Goal: Task Accomplishment & Management: Manage account settings

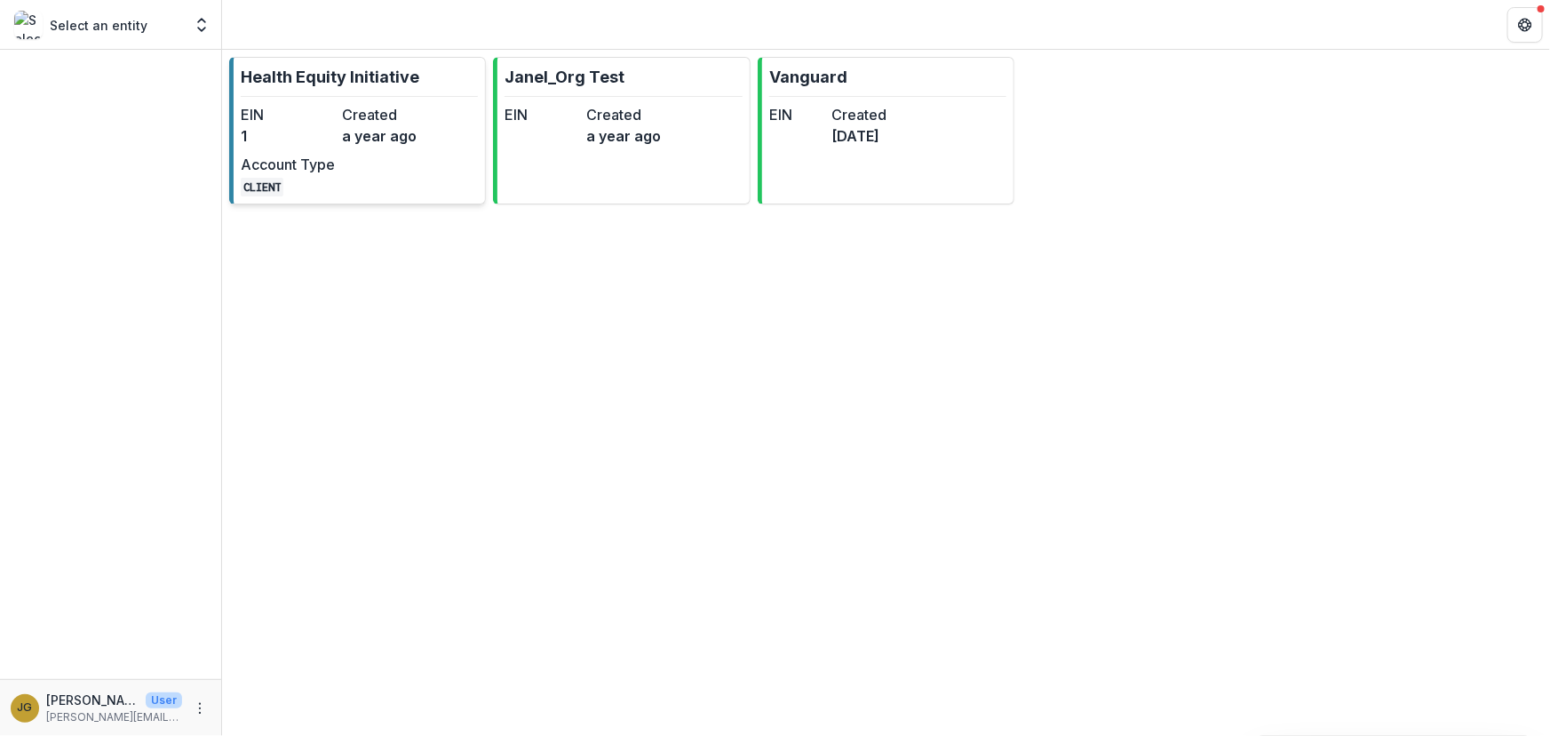
click at [311, 74] on p "Health Equity Initiative" at bounding box center [330, 77] width 179 height 24
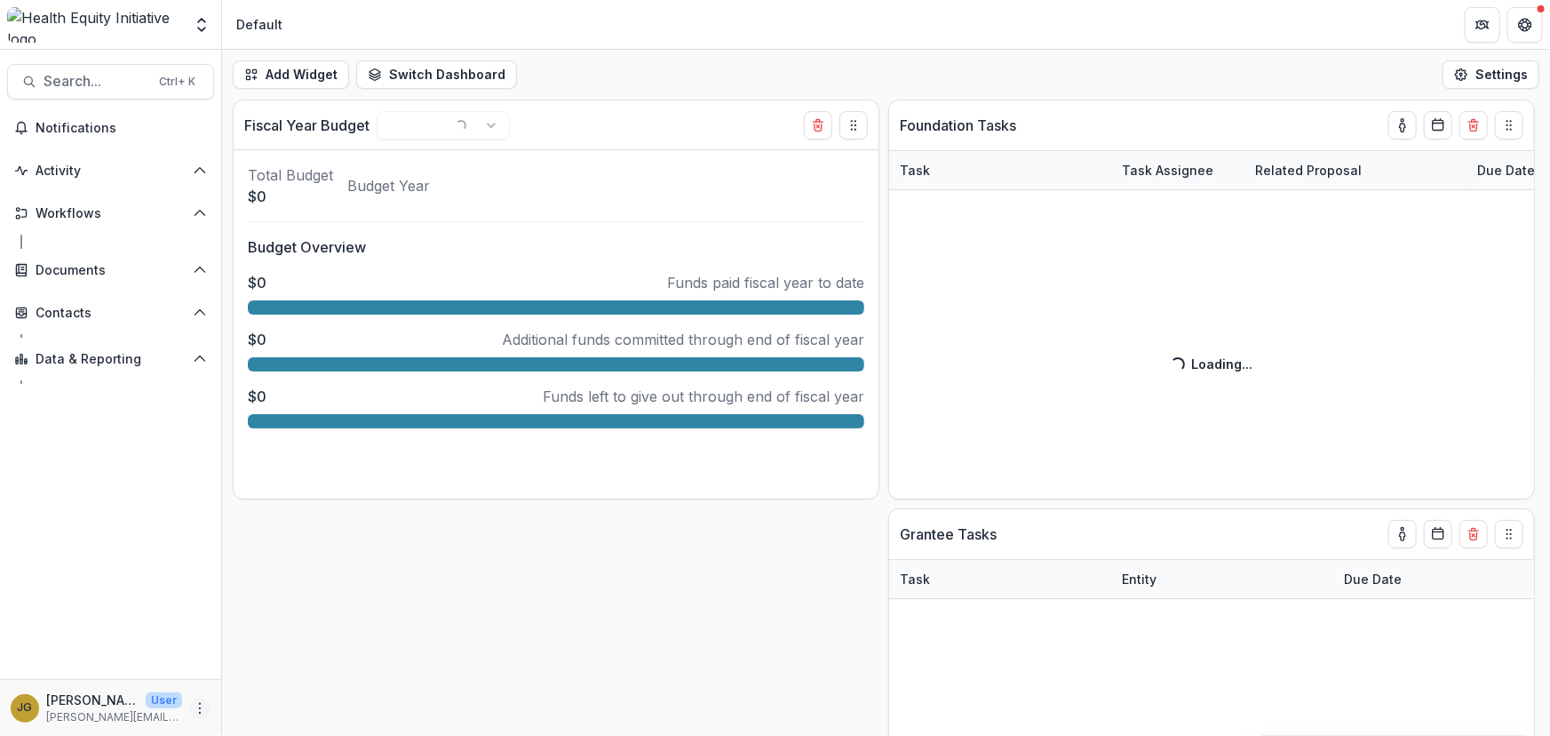
click at [199, 705] on icon "More" at bounding box center [200, 708] width 14 height 14
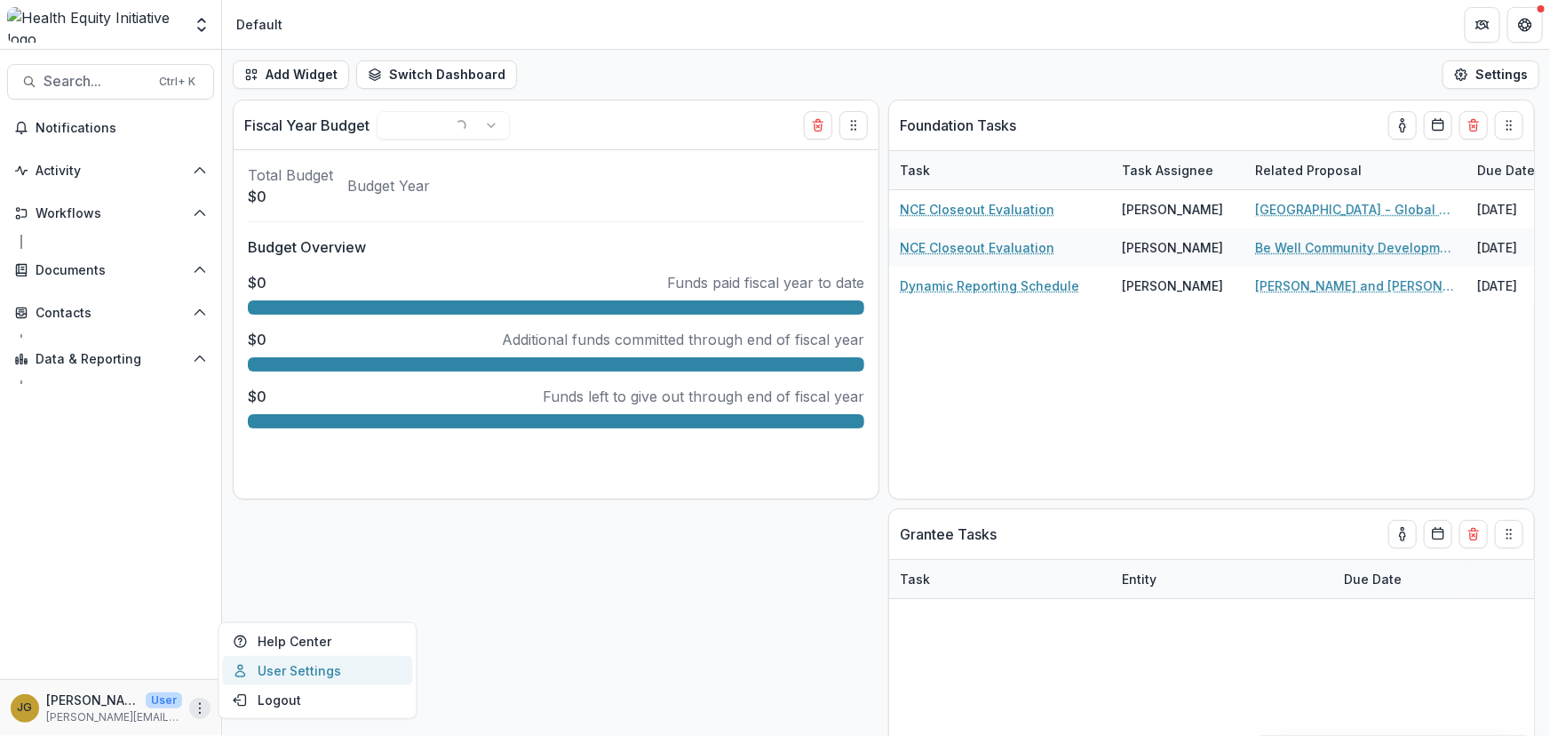
click at [285, 673] on link "User Settings" at bounding box center [317, 670] width 190 height 29
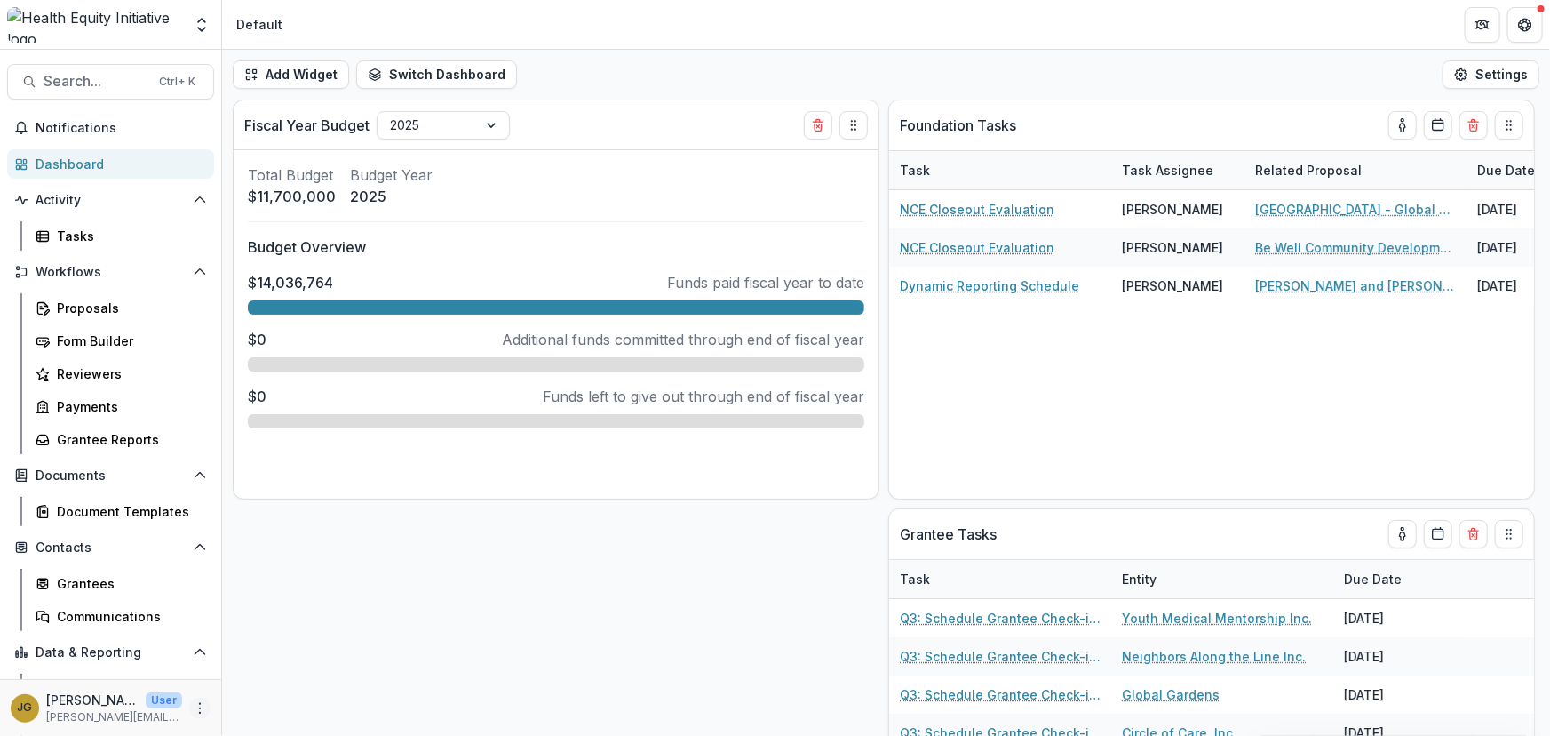
click at [196, 711] on icon "More" at bounding box center [200, 708] width 14 height 14
click at [251, 667] on link "User Settings" at bounding box center [313, 670] width 190 height 29
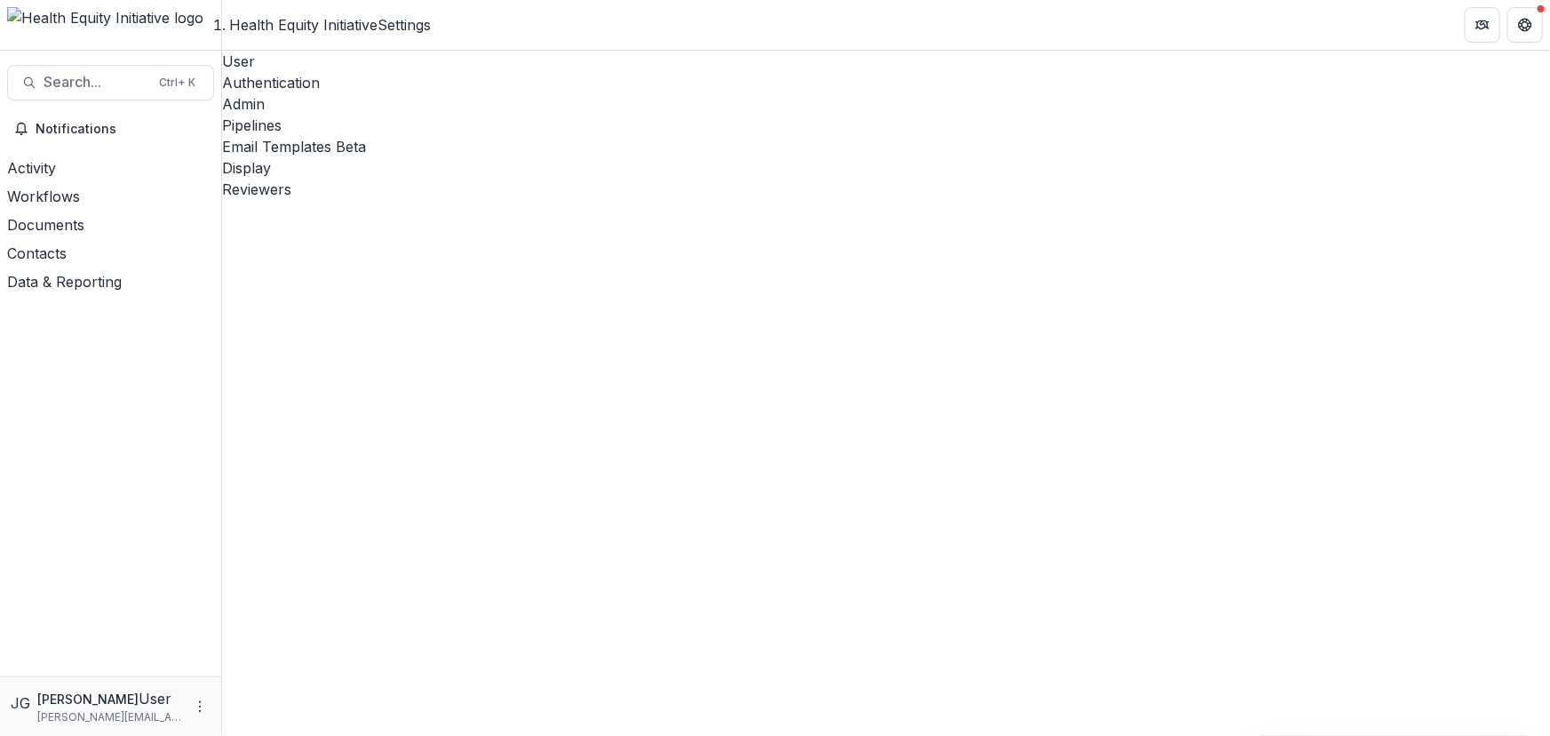
select select "****"
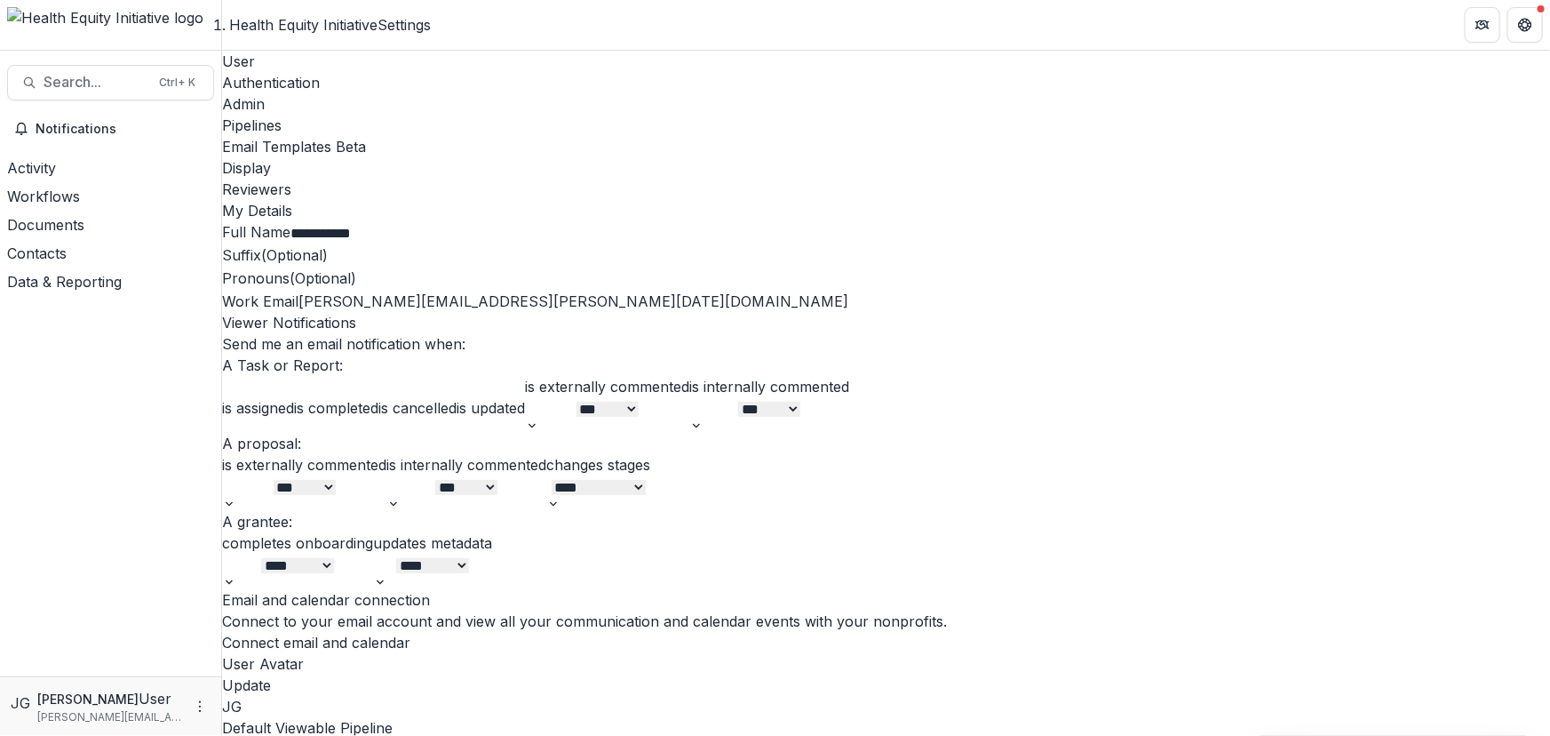
click at [418, 93] on div "Admin" at bounding box center [886, 103] width 1328 height 21
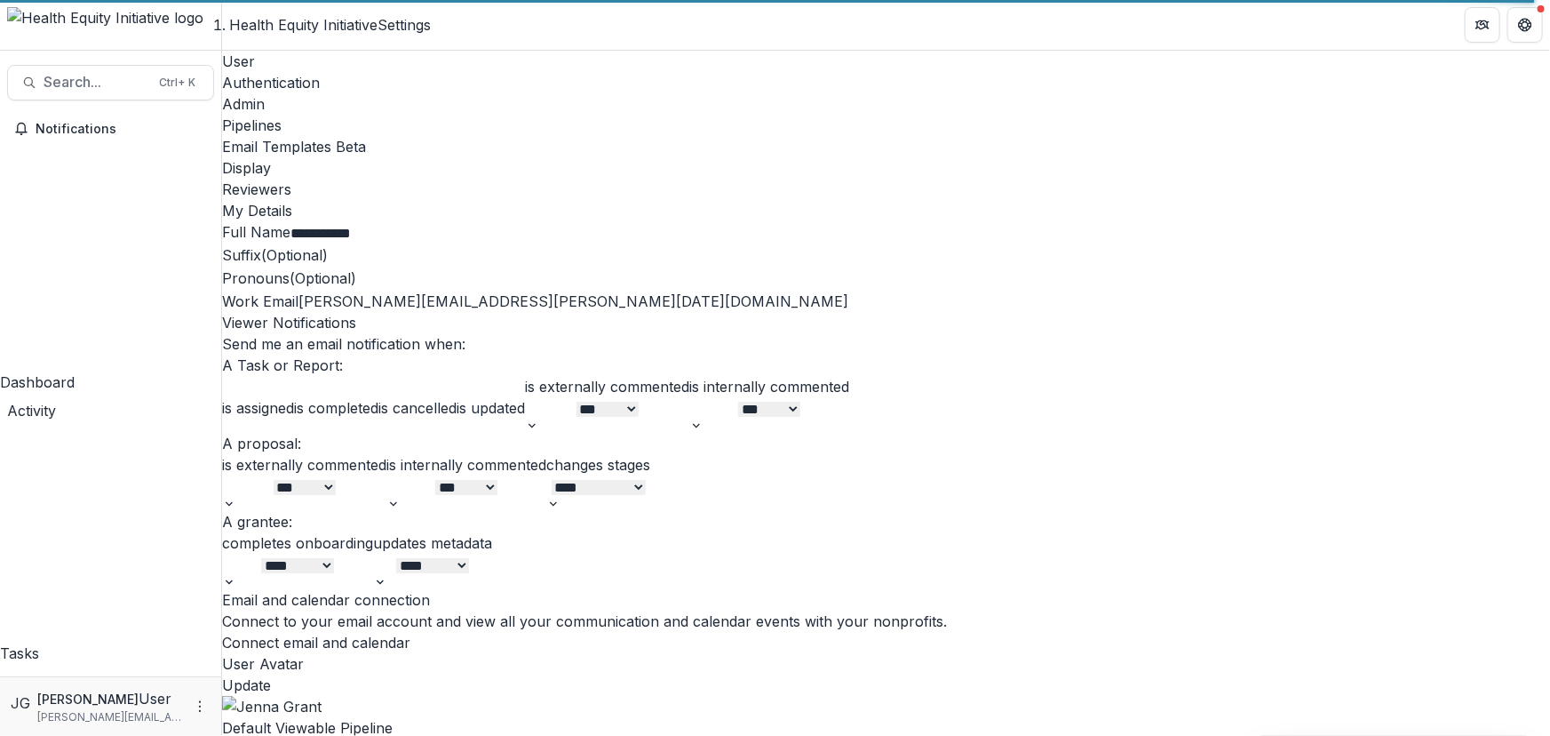
click at [402, 93] on div "Admin" at bounding box center [886, 103] width 1328 height 21
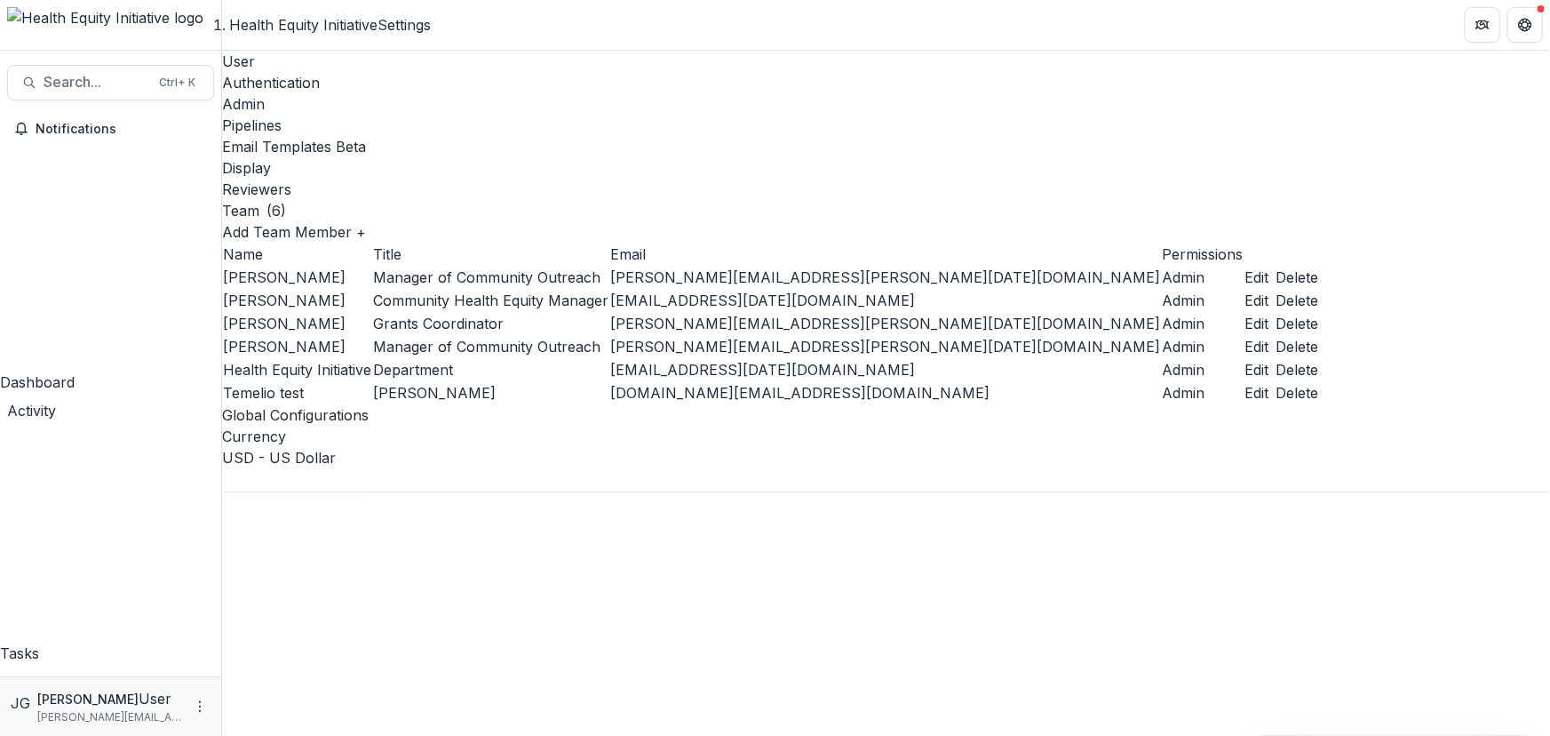
scroll to position [1946, 0]
type input "*"
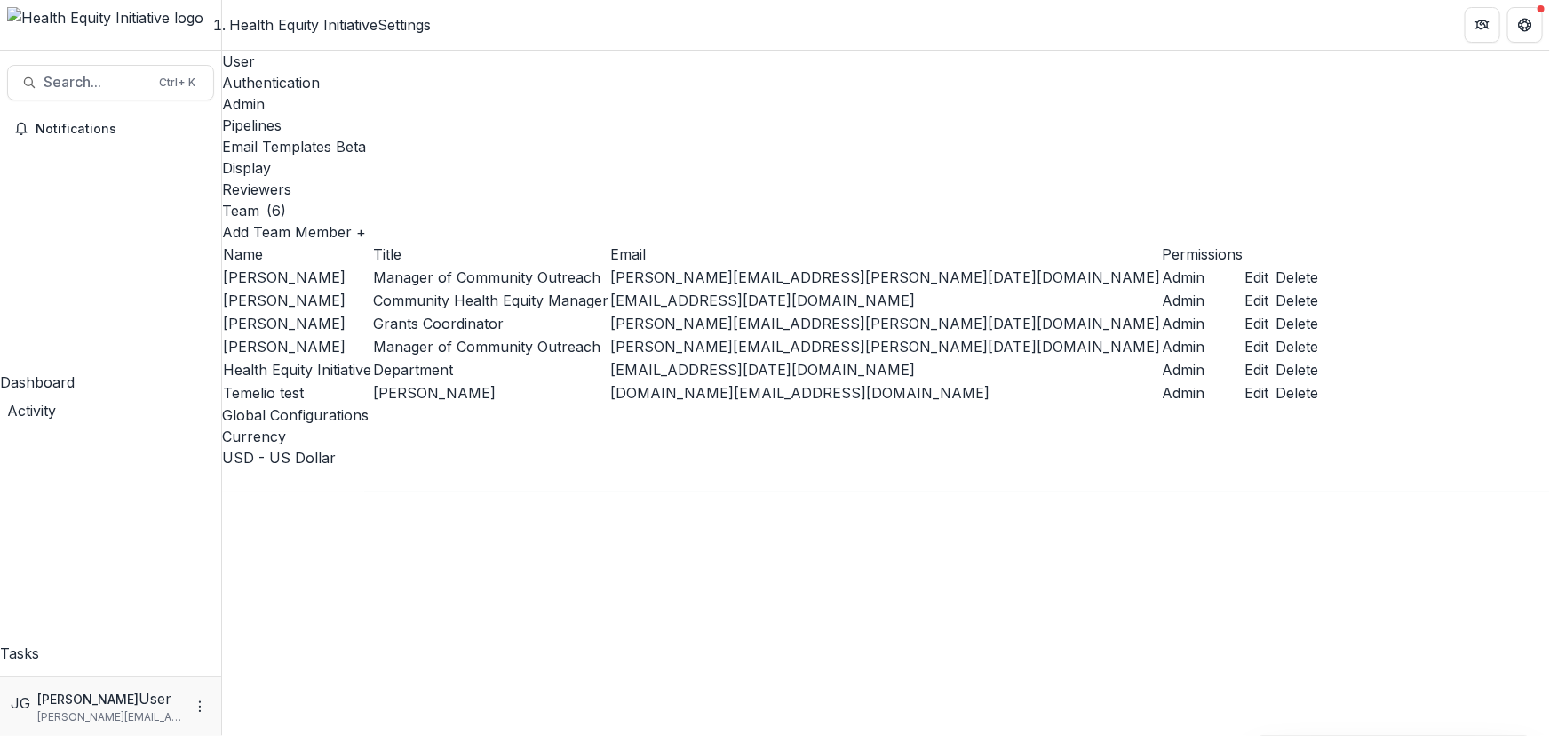
scroll to position [0, 0]
type input "**"
click at [88, 89] on span "Search..." at bounding box center [96, 82] width 105 height 17
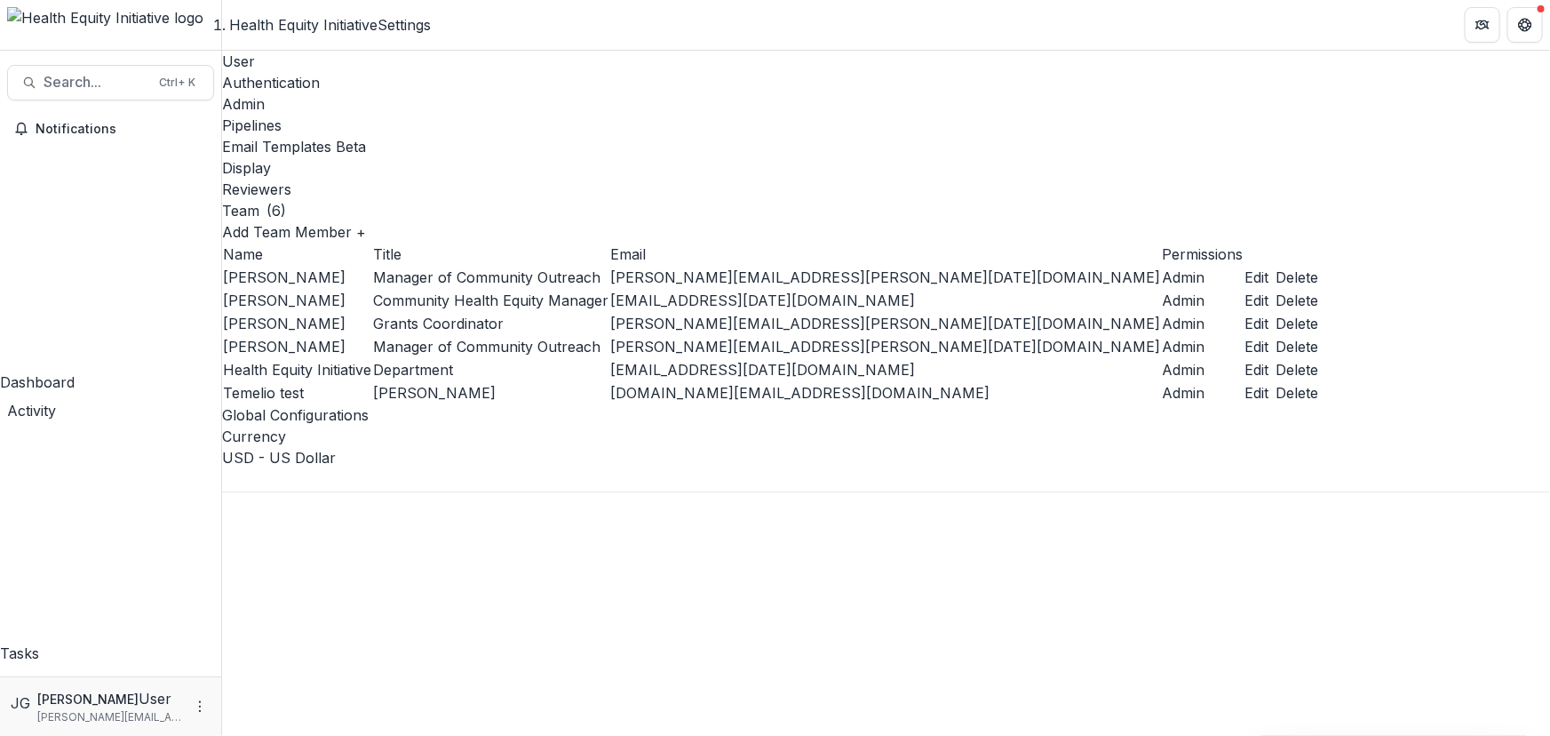
type input "********"
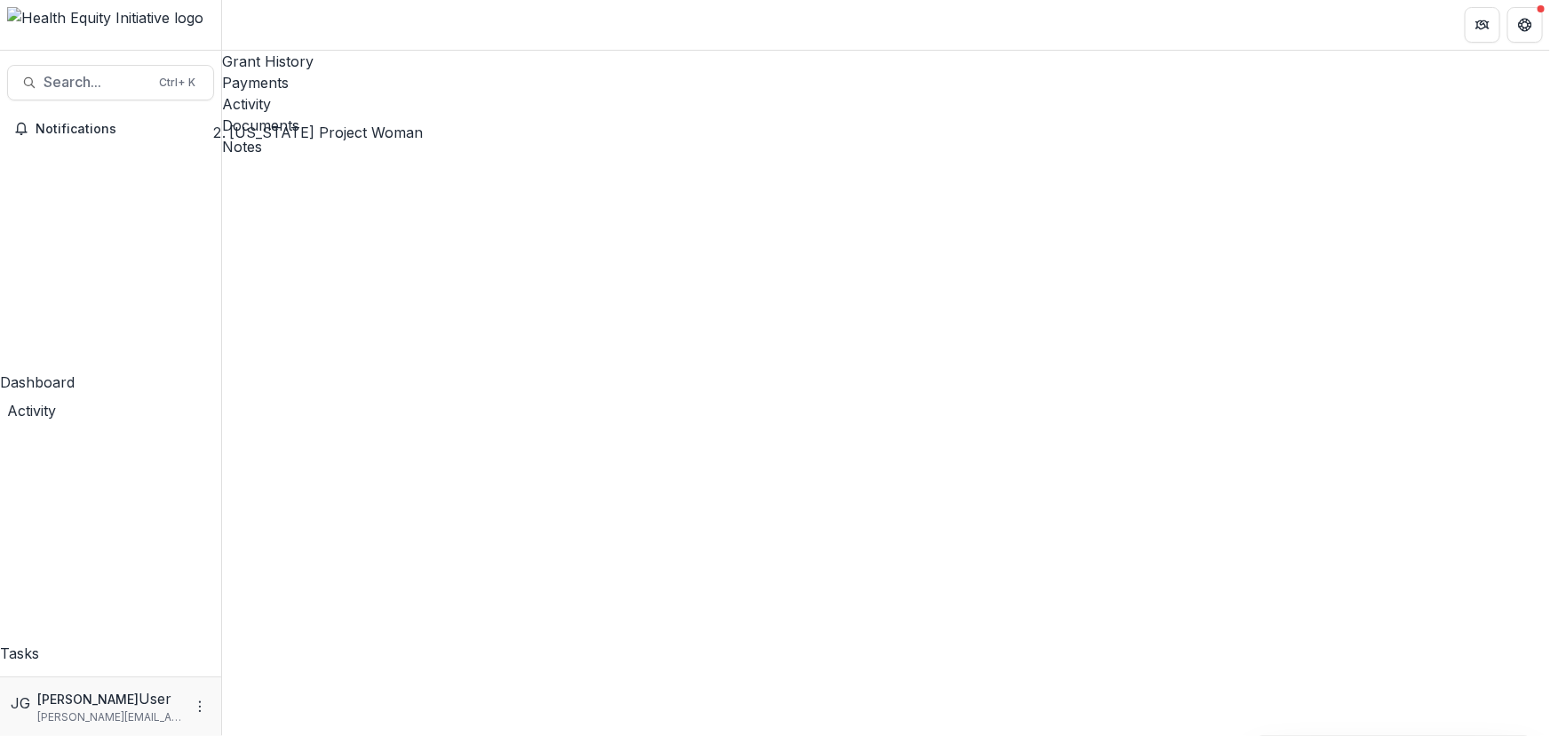
drag, startPoint x: 840, startPoint y: 338, endPoint x: 870, endPoint y: 338, distance: 30.2
drag, startPoint x: 735, startPoint y: 722, endPoint x: 635, endPoint y: 656, distance: 119.7
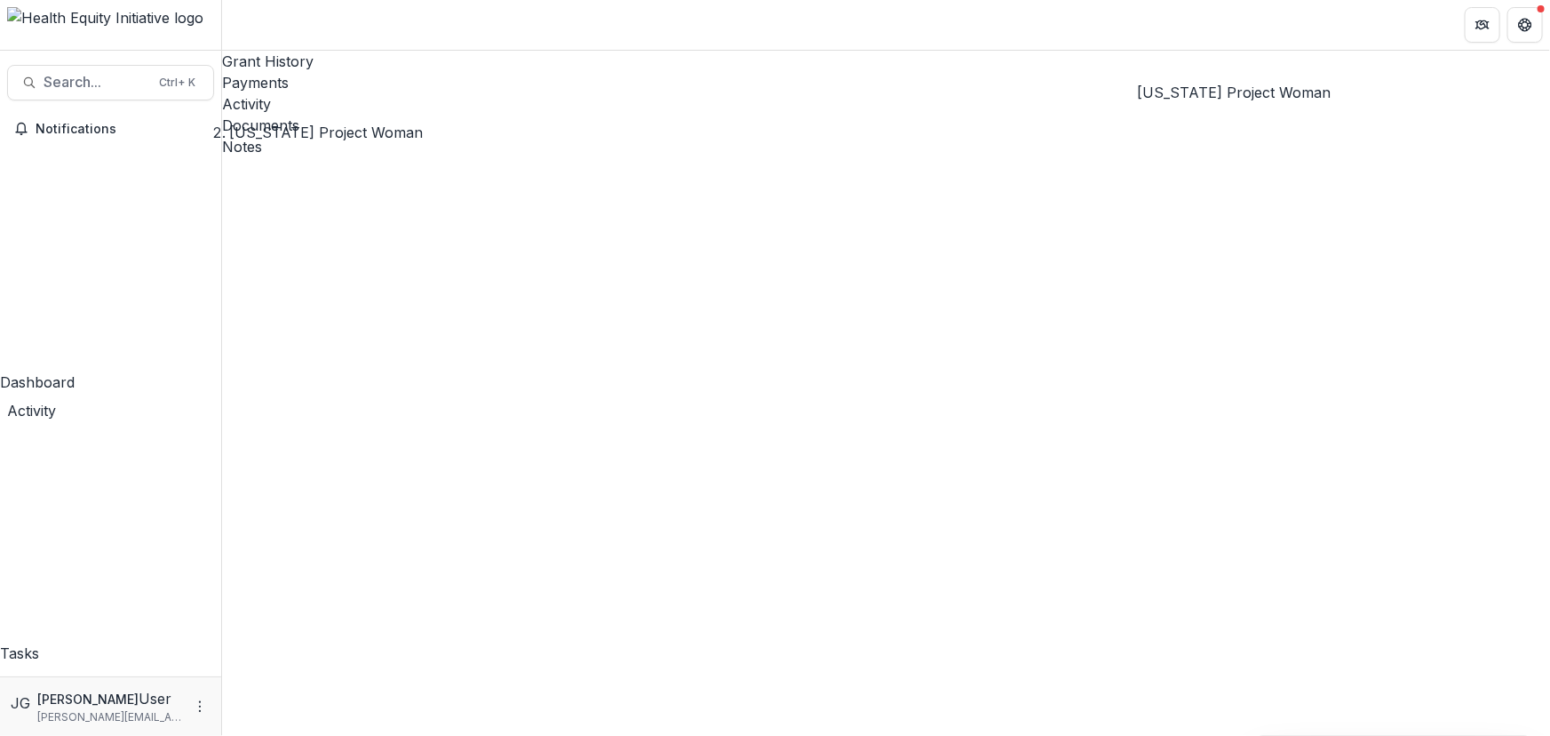
drag, startPoint x: 1107, startPoint y: 67, endPoint x: 1164, endPoint y: 67, distance: 56.9
drag, startPoint x: 756, startPoint y: 722, endPoint x: 812, endPoint y: 712, distance: 56.8
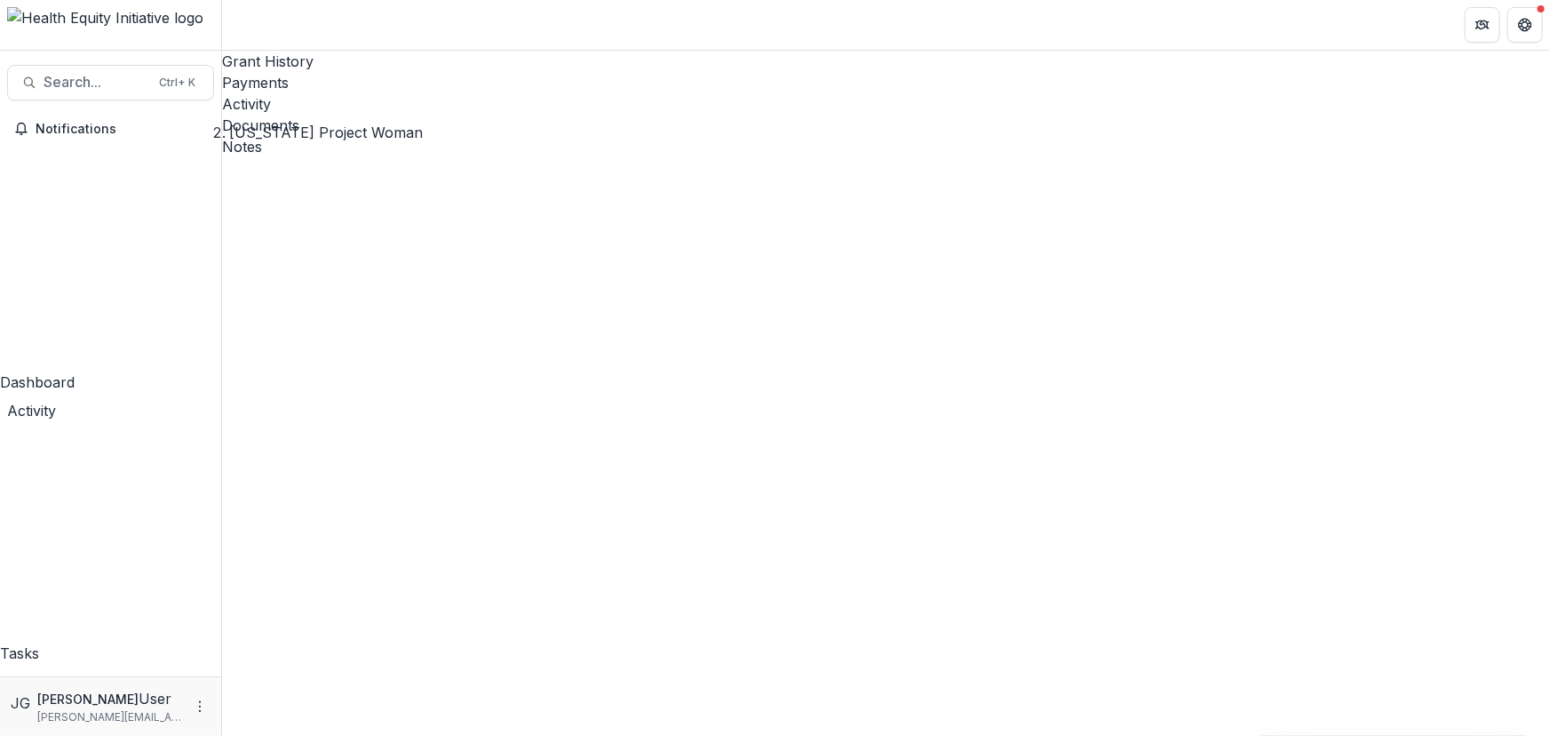
drag, startPoint x: 633, startPoint y: 725, endPoint x: 443, endPoint y: 714, distance: 190.4
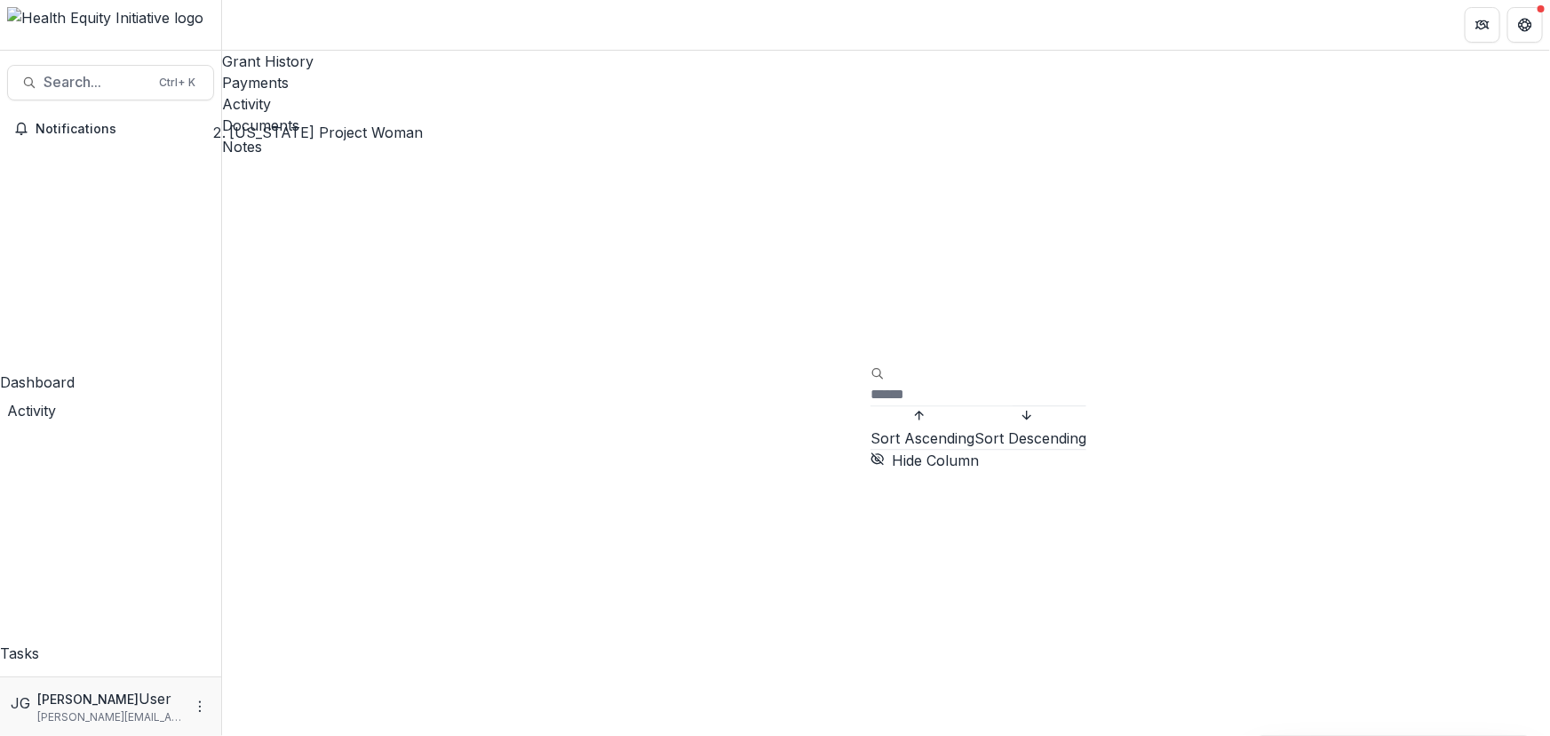
drag, startPoint x: 753, startPoint y: 721, endPoint x: 864, endPoint y: 702, distance: 111.9
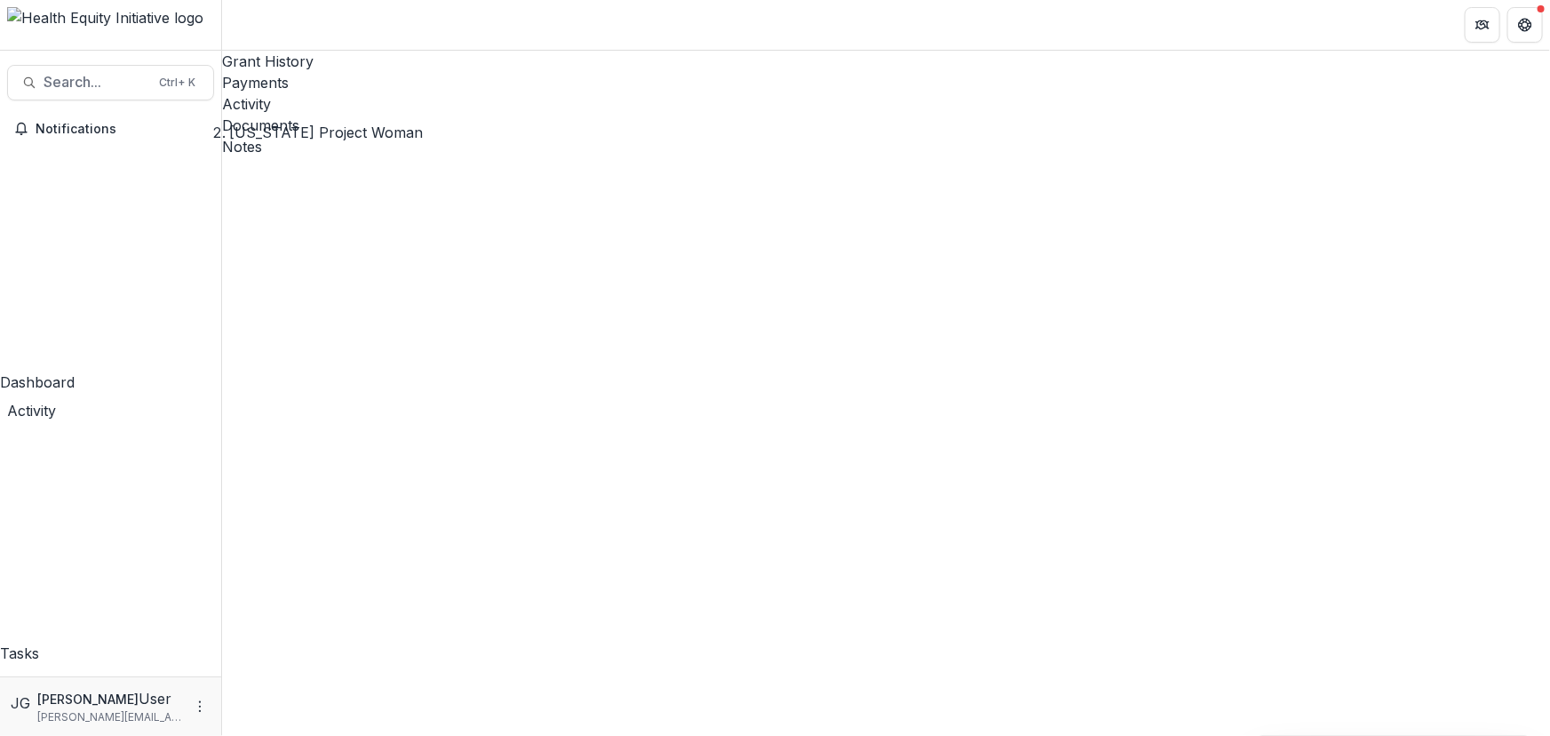
drag, startPoint x: 875, startPoint y: 727, endPoint x: 882, endPoint y: 719, distance: 10.7
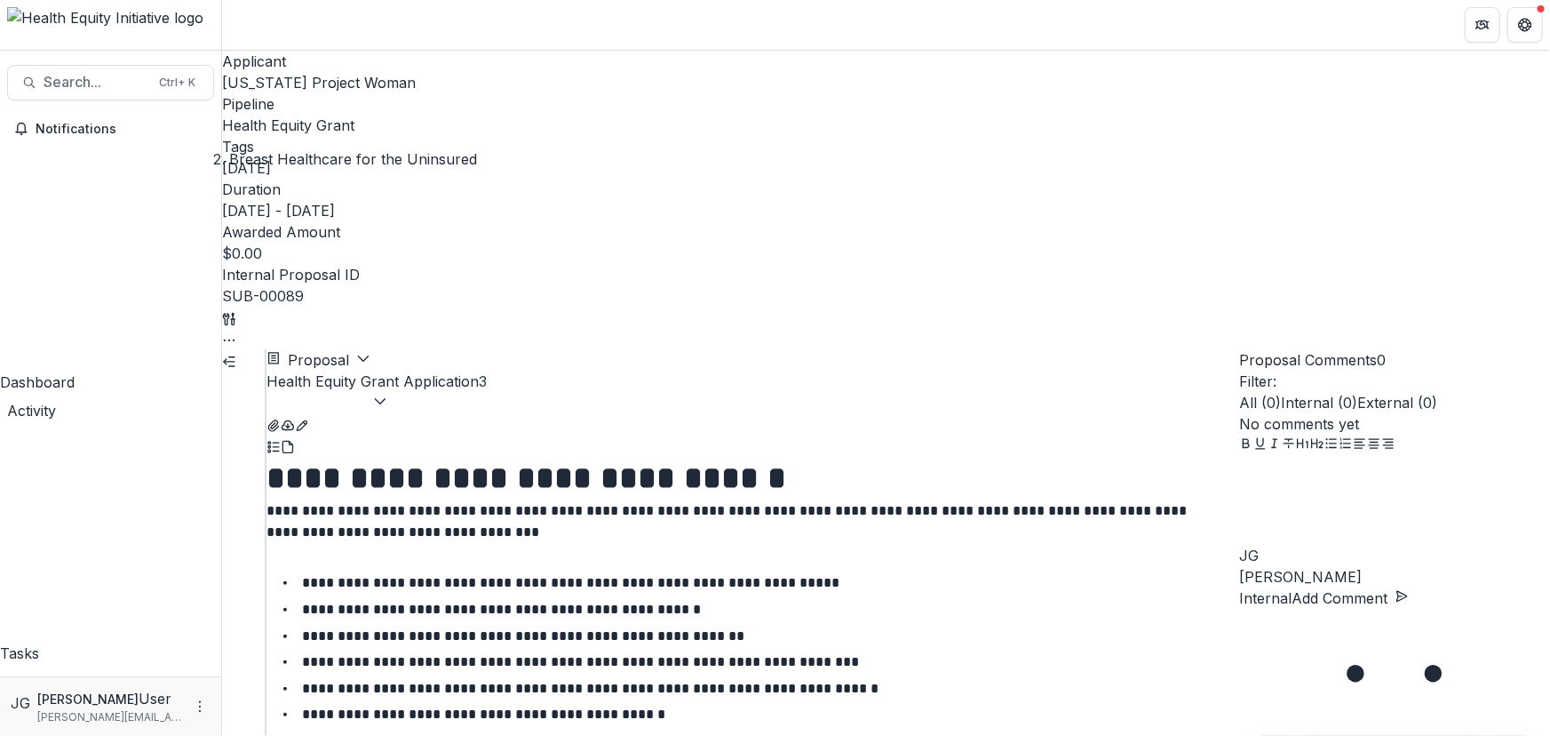
click at [387, 394] on icon "button" at bounding box center [380, 401] width 14 height 14
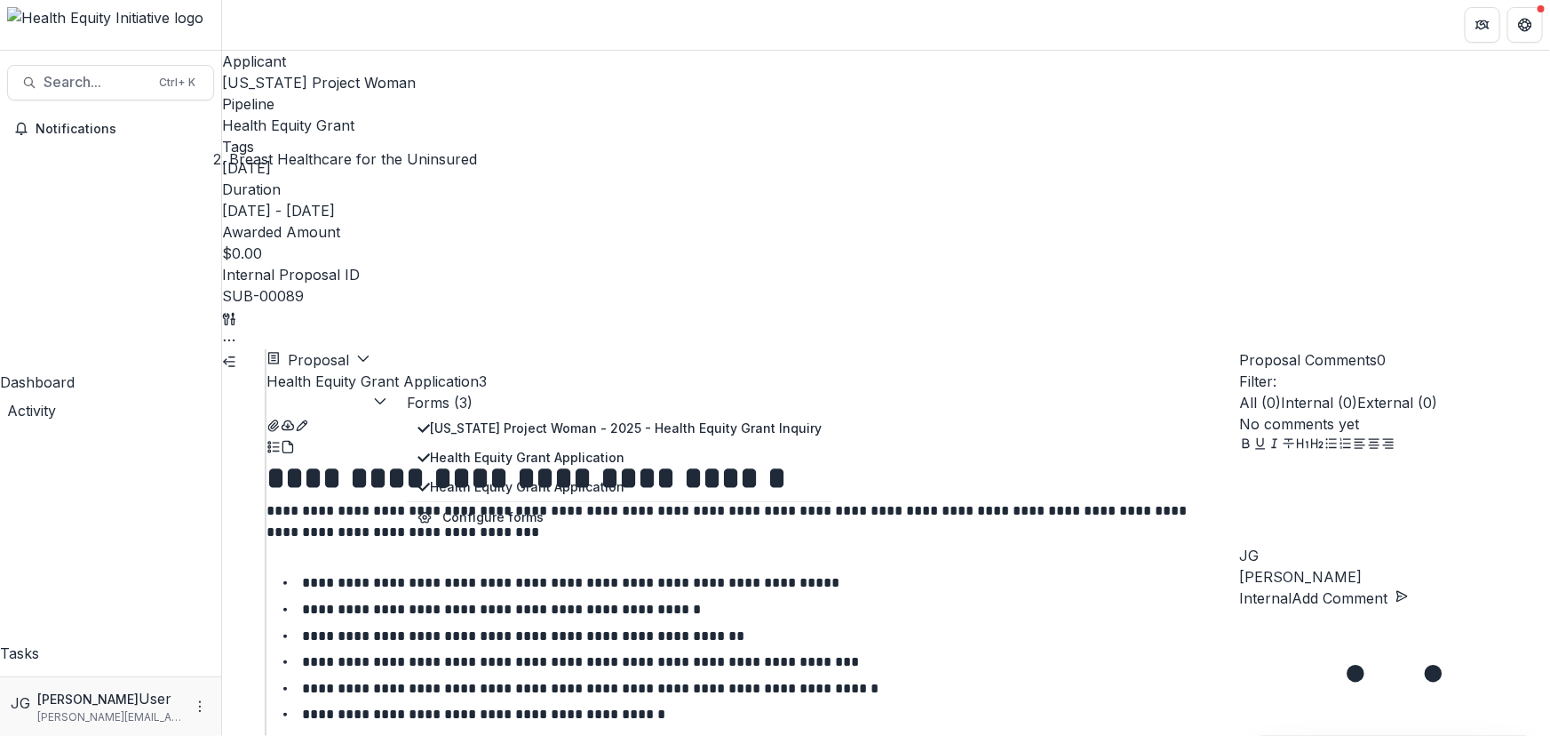
click at [1029, 677] on li "**********" at bounding box center [763, 688] width 951 height 23
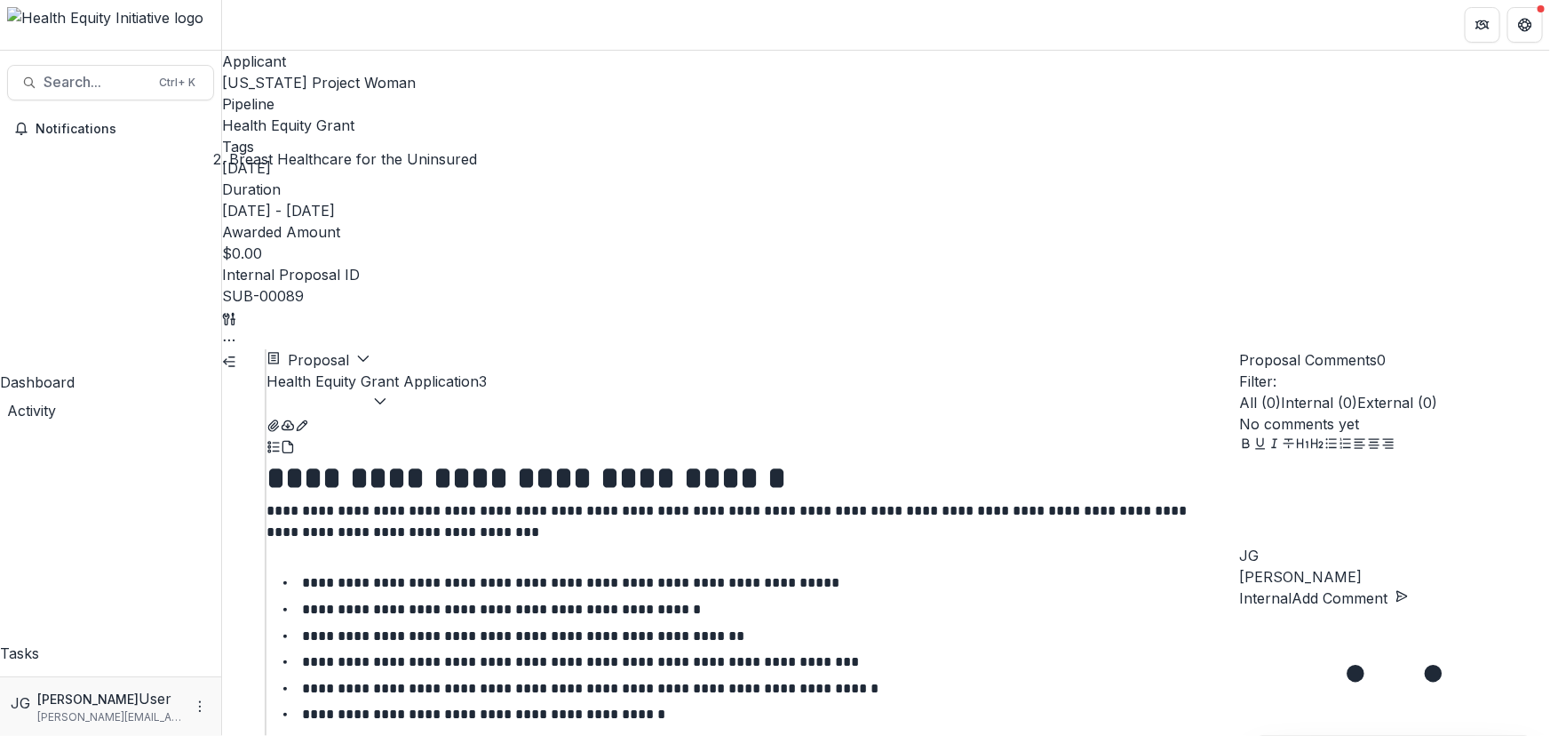
click at [387, 394] on icon "button" at bounding box center [380, 401] width 14 height 14
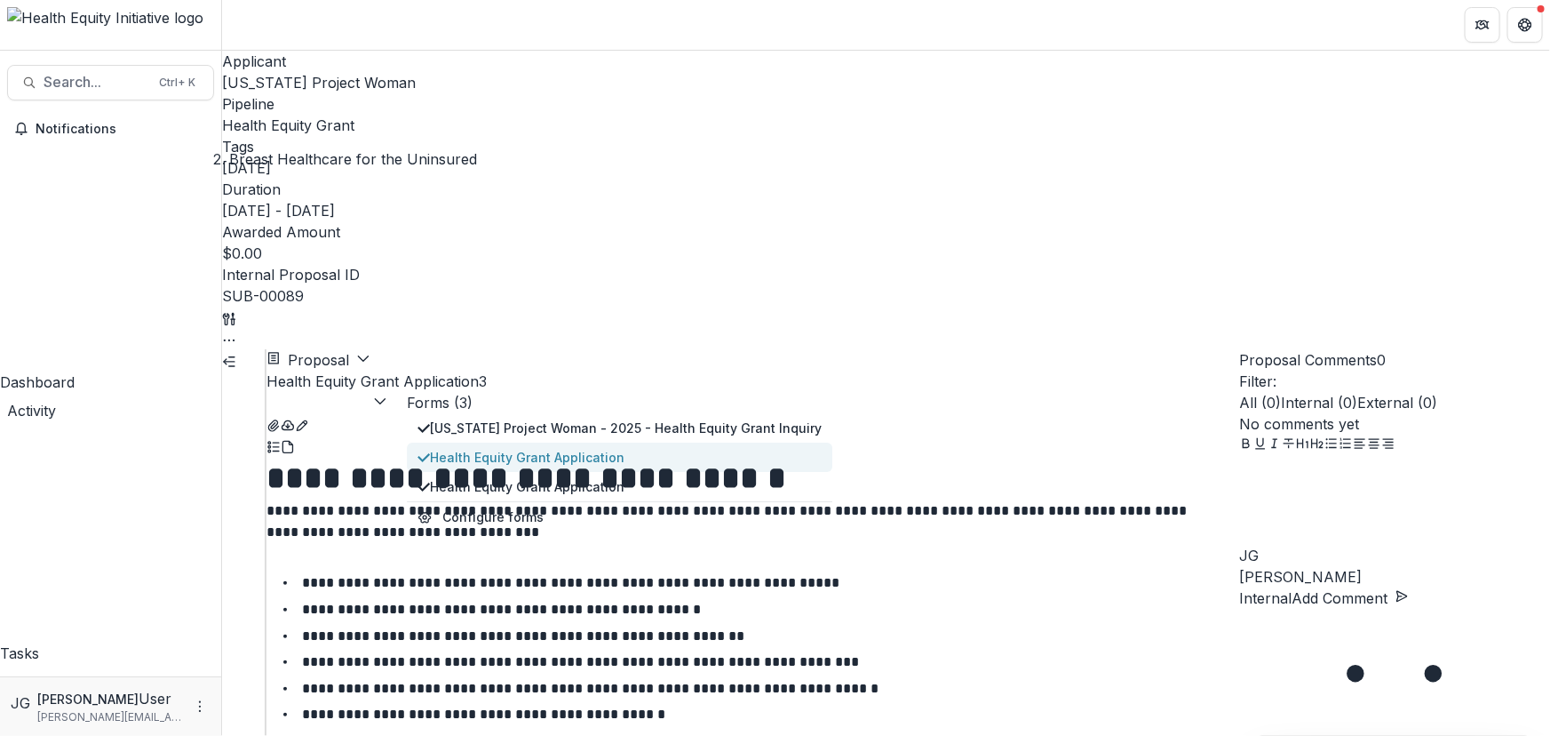
click at [482, 448] on span "Health Equity Grant Application" at bounding box center [626, 457] width 392 height 19
click at [981, 625] on li "**********" at bounding box center [763, 636] width 951 height 23
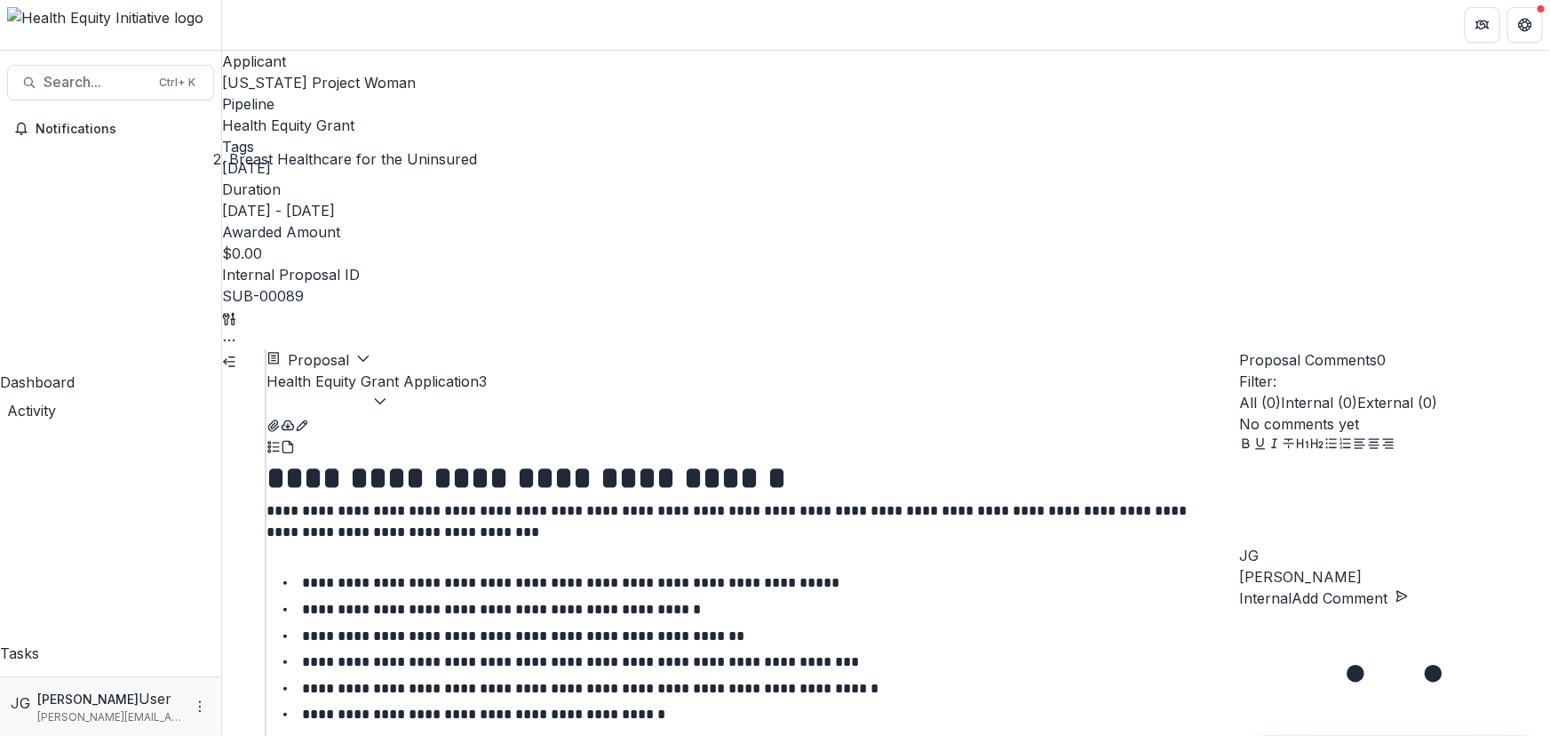
click at [387, 394] on icon "button" at bounding box center [380, 401] width 14 height 14
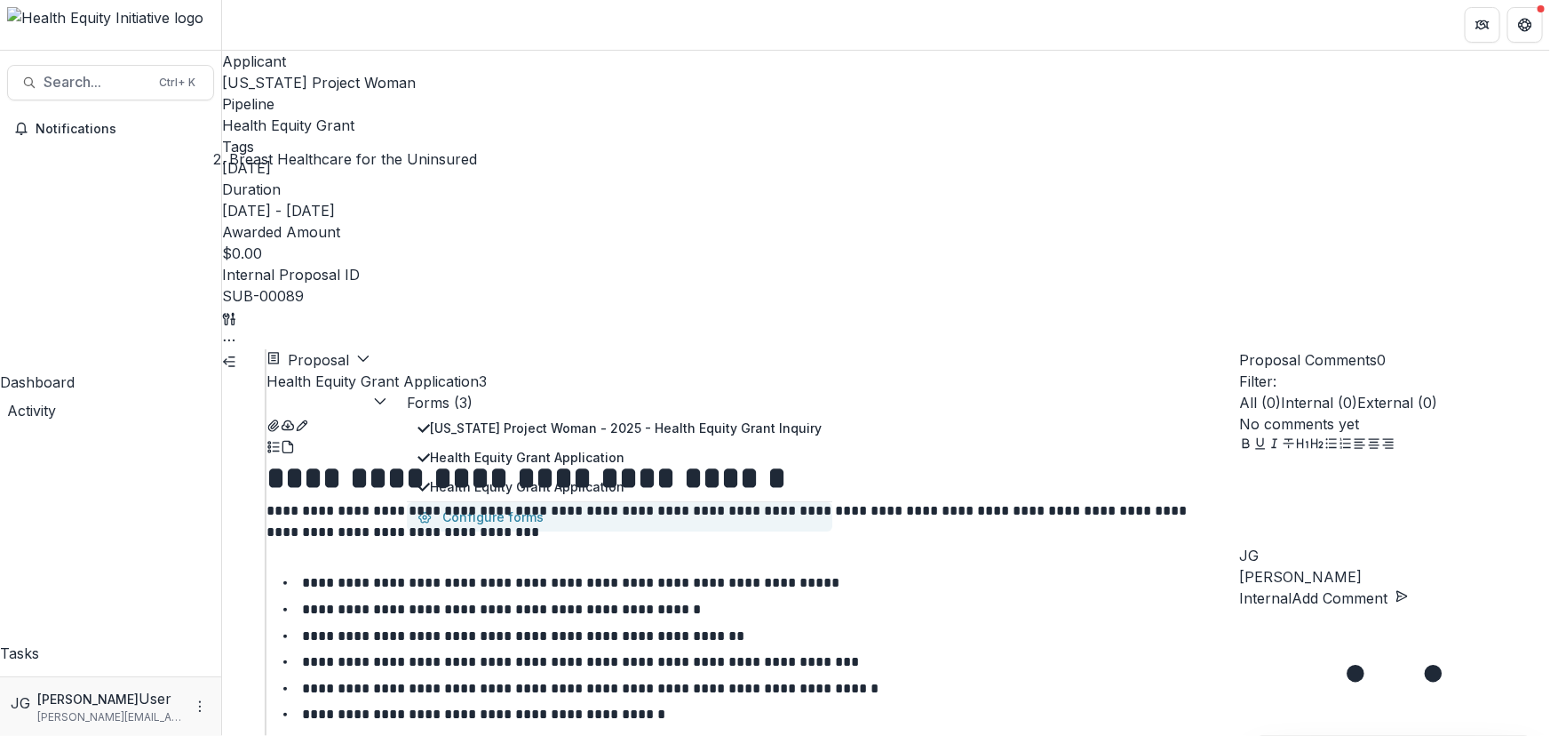
click at [491, 502] on button "Configure forms" at bounding box center [620, 516] width 426 height 29
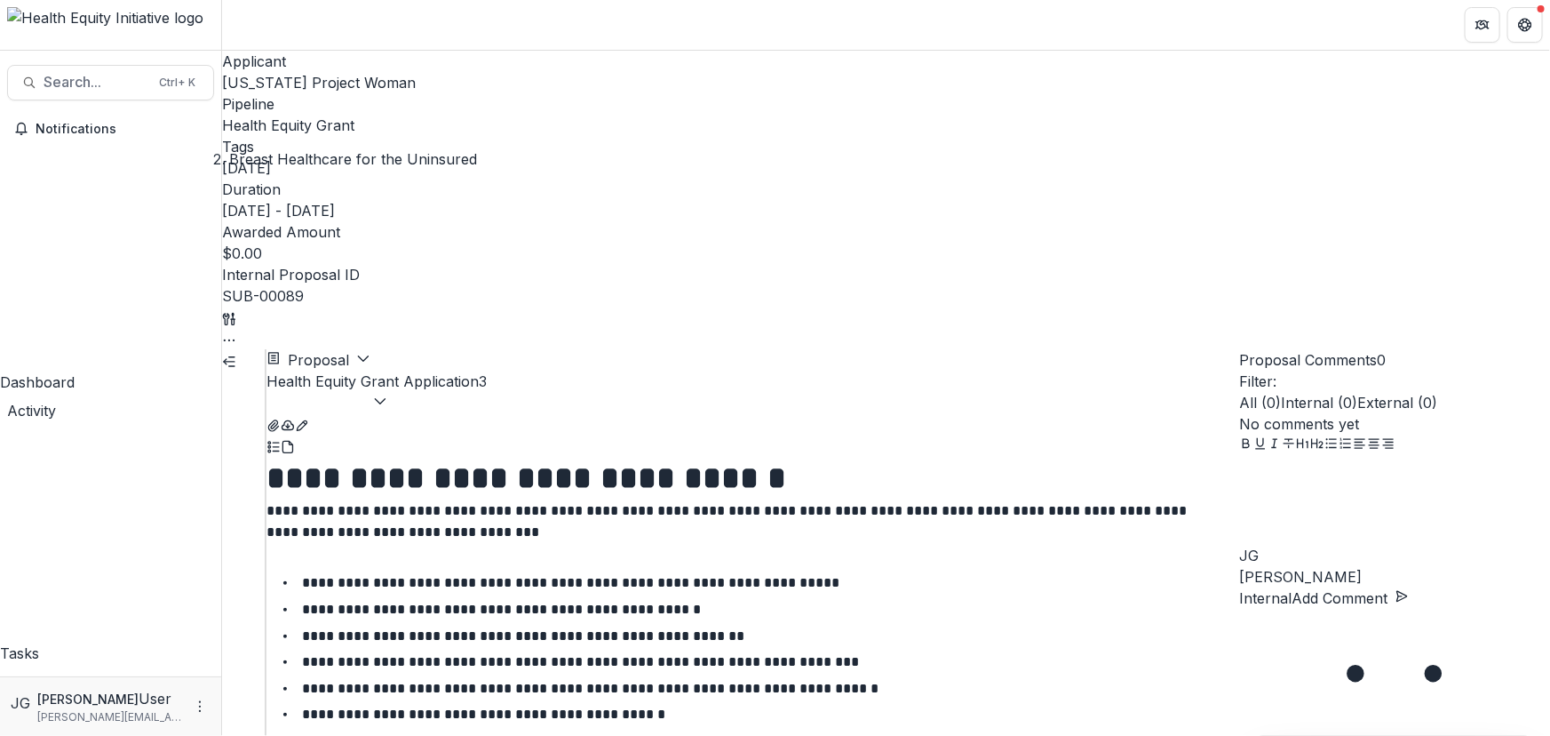
type input "**********"
click at [947, 571] on ul "**********" at bounding box center [763, 727] width 951 height 312
click at [387, 394] on icon "button" at bounding box center [380, 401] width 14 height 14
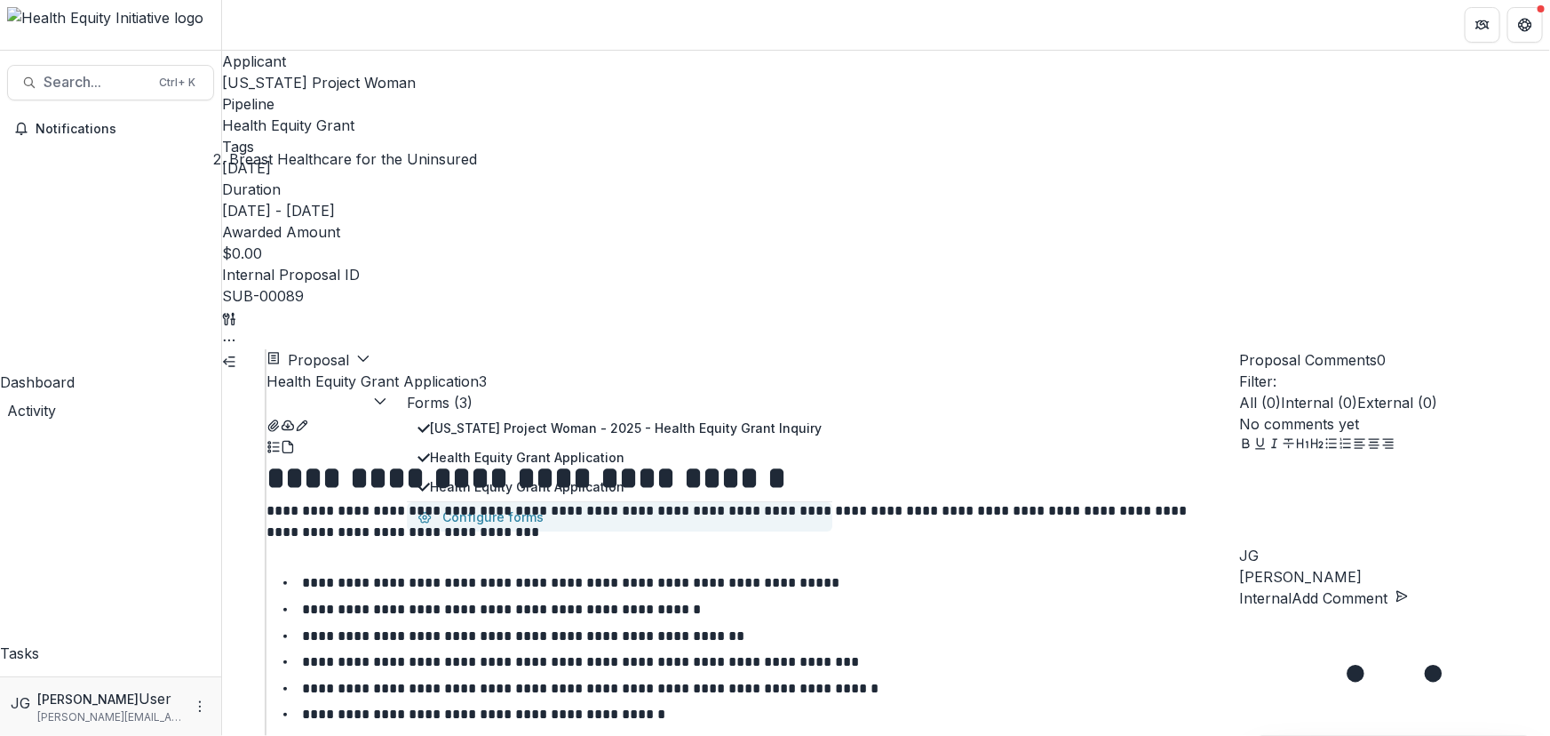
click at [500, 502] on button "Configure forms" at bounding box center [620, 516] width 426 height 29
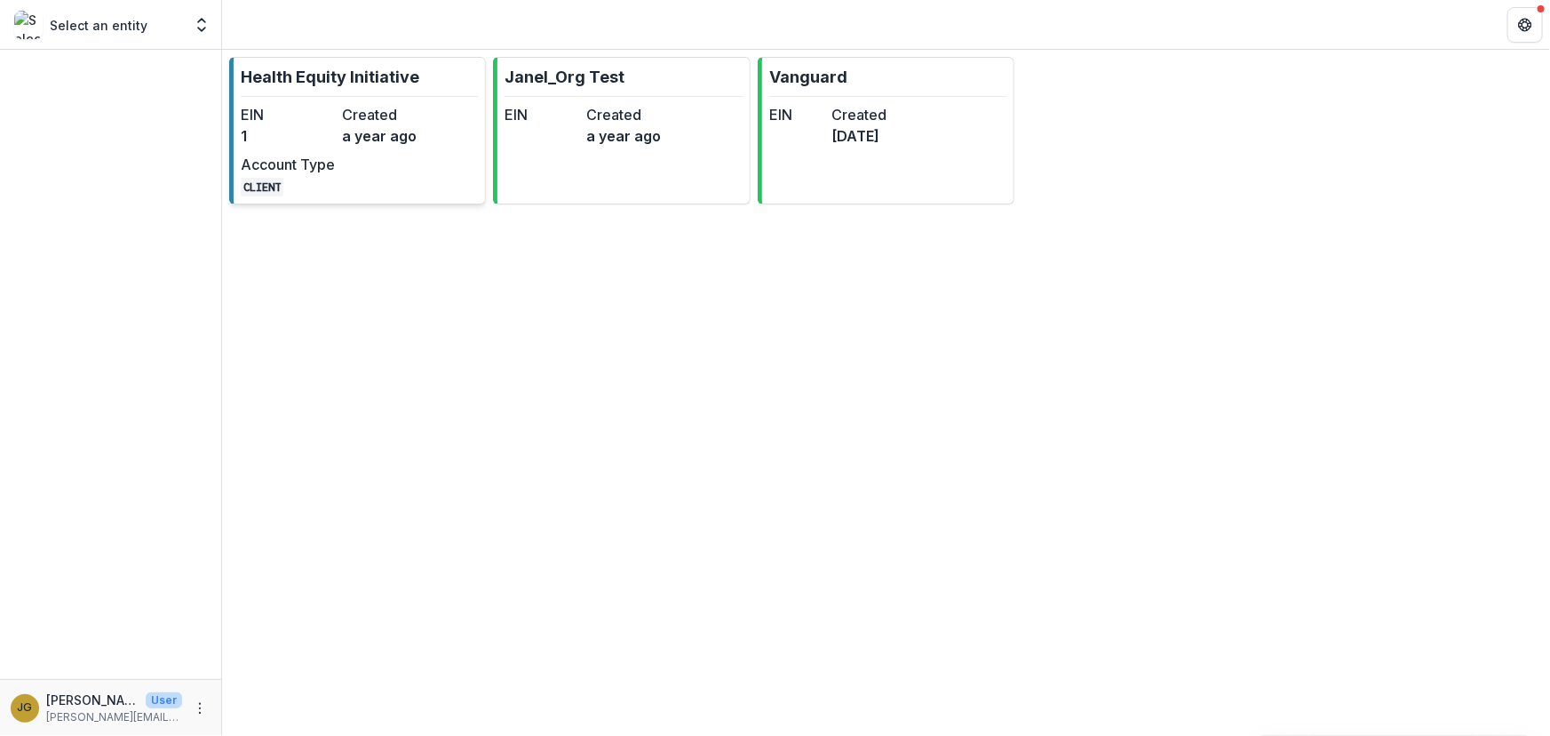
click at [305, 77] on p "Health Equity Initiative" at bounding box center [330, 77] width 179 height 24
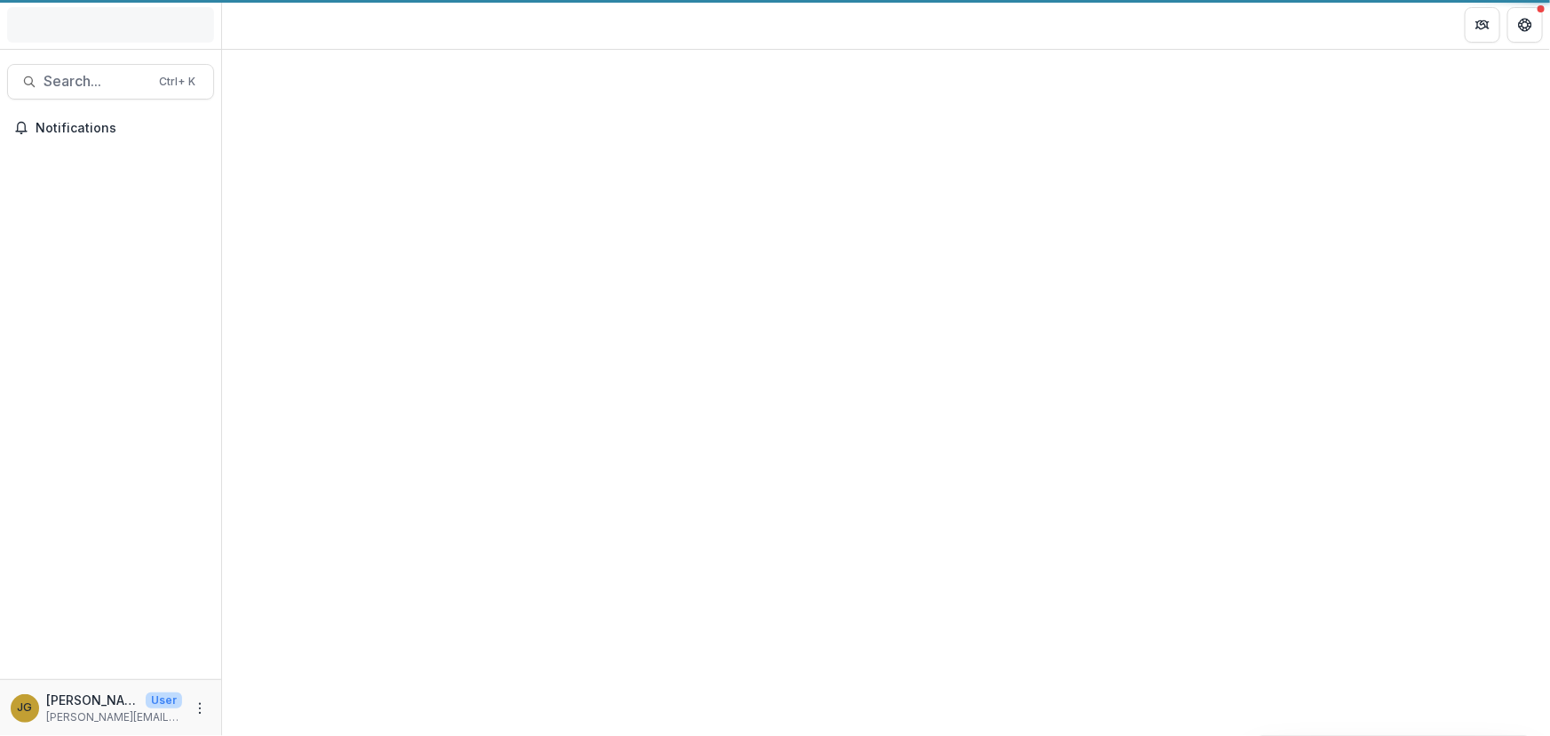
click at [306, 77] on div at bounding box center [886, 393] width 1328 height 686
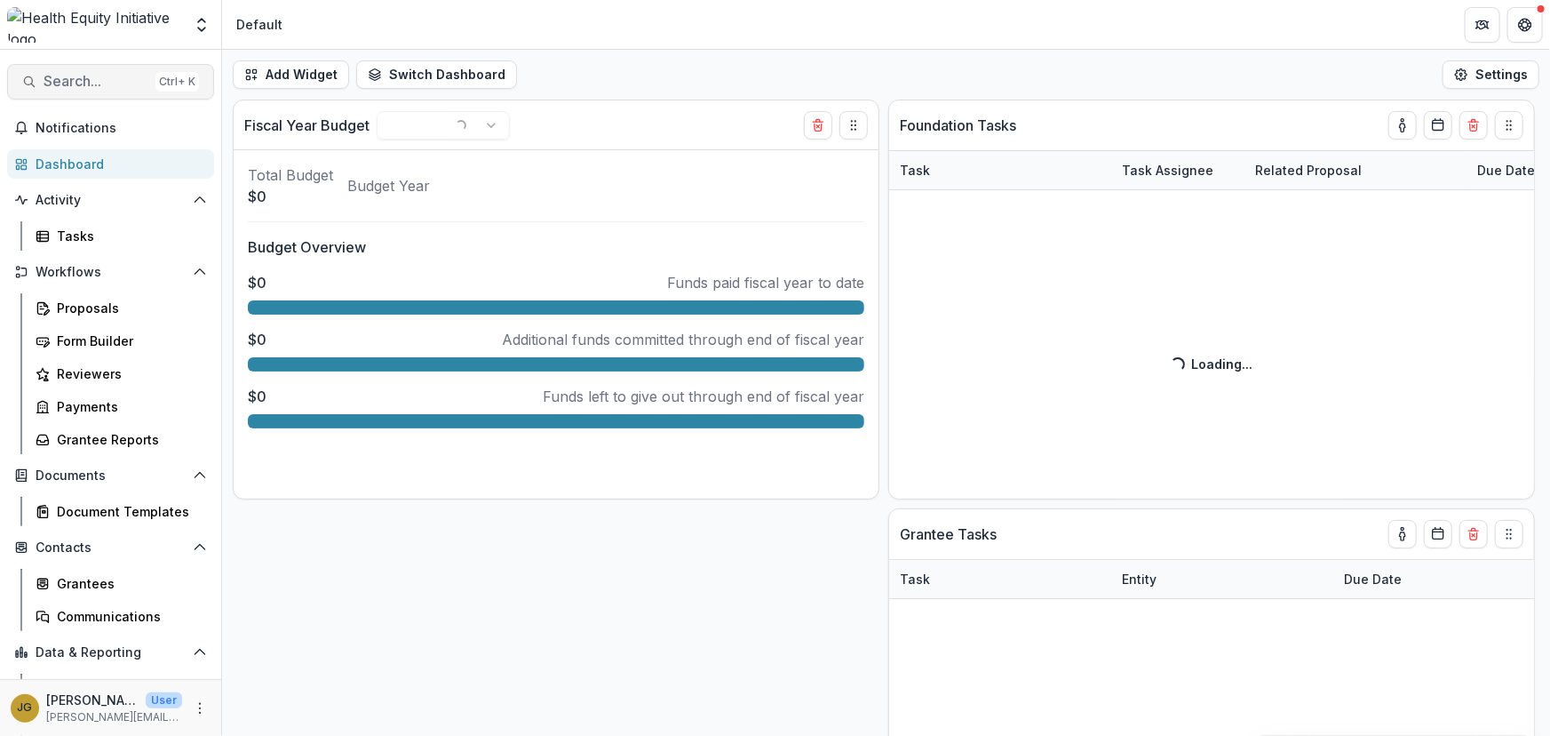
click at [69, 80] on span "Search..." at bounding box center [96, 81] width 105 height 17
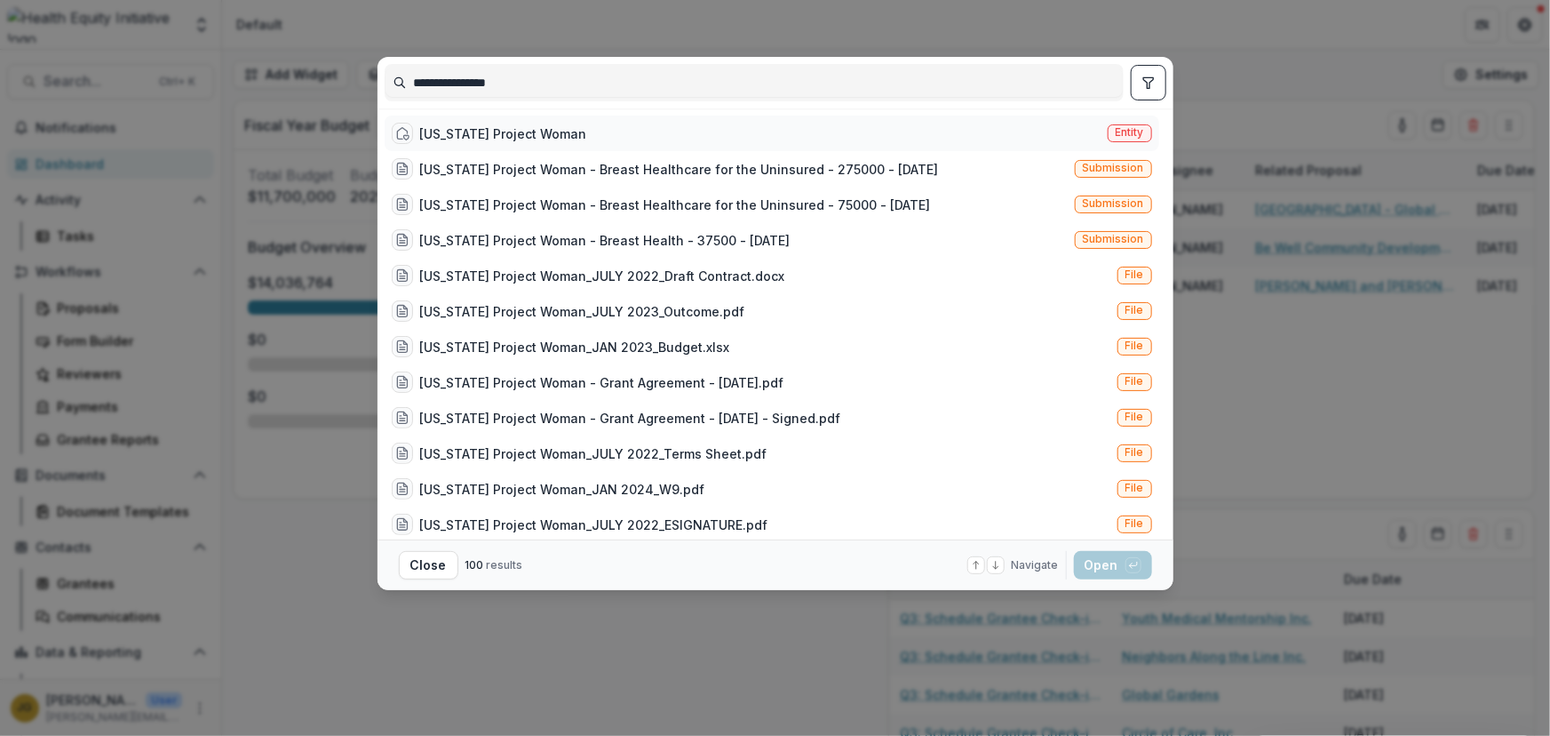
type input "**********"
click at [497, 128] on div "[US_STATE] Project Woman" at bounding box center [503, 133] width 167 height 19
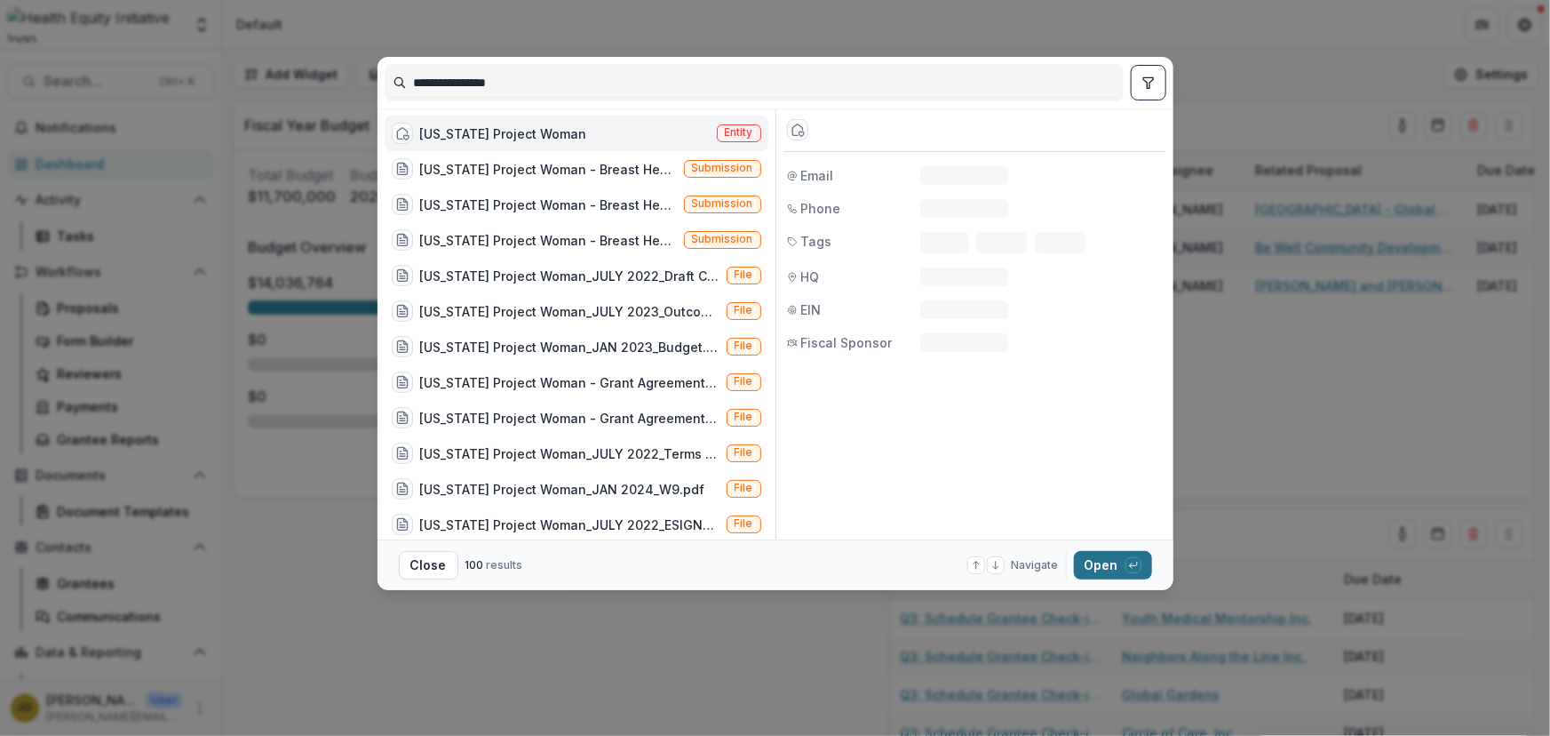
click at [1092, 562] on button "Open with enter key" at bounding box center [1113, 565] width 78 height 28
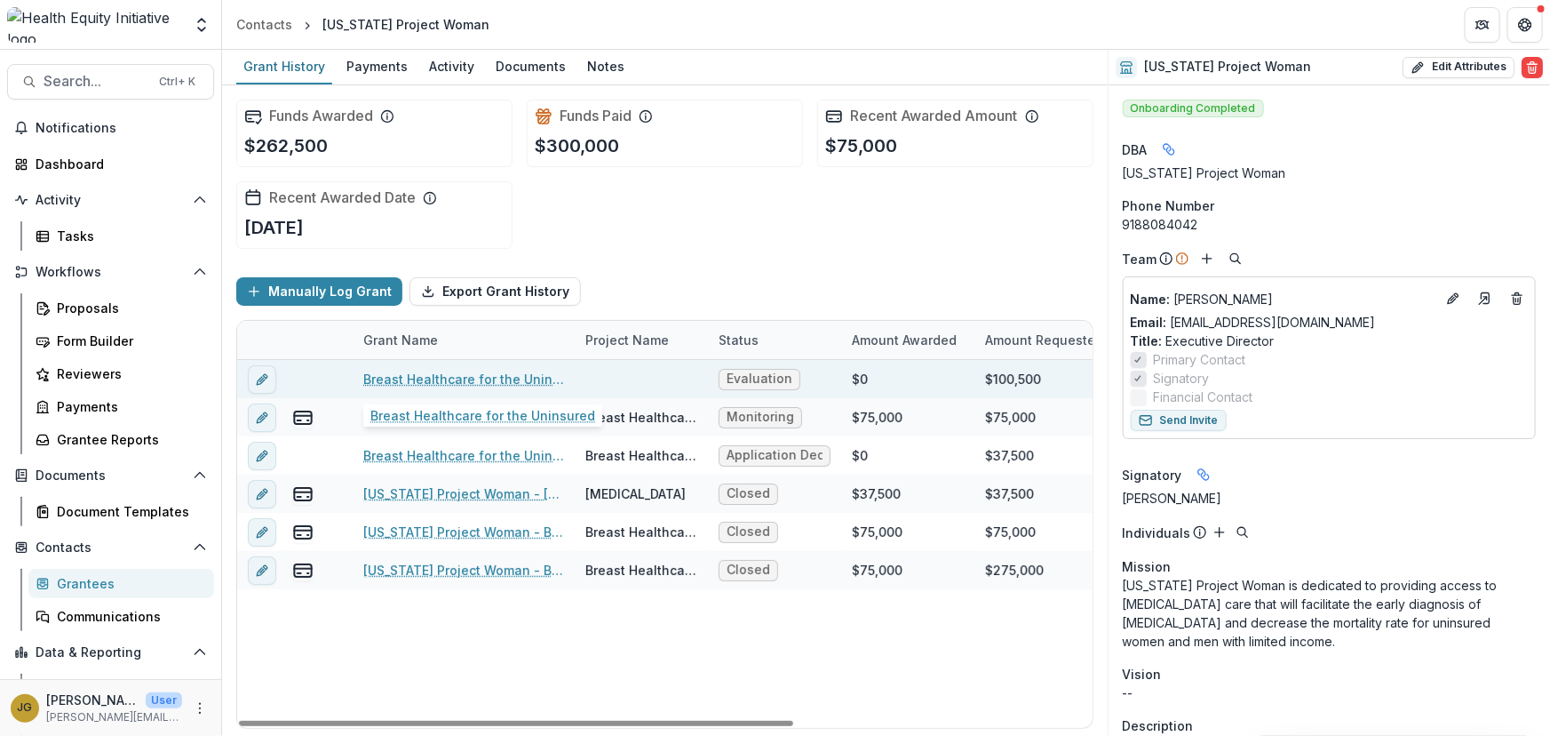
click at [483, 378] on link "Breast Healthcare for the Uninsured" at bounding box center [463, 379] width 201 height 19
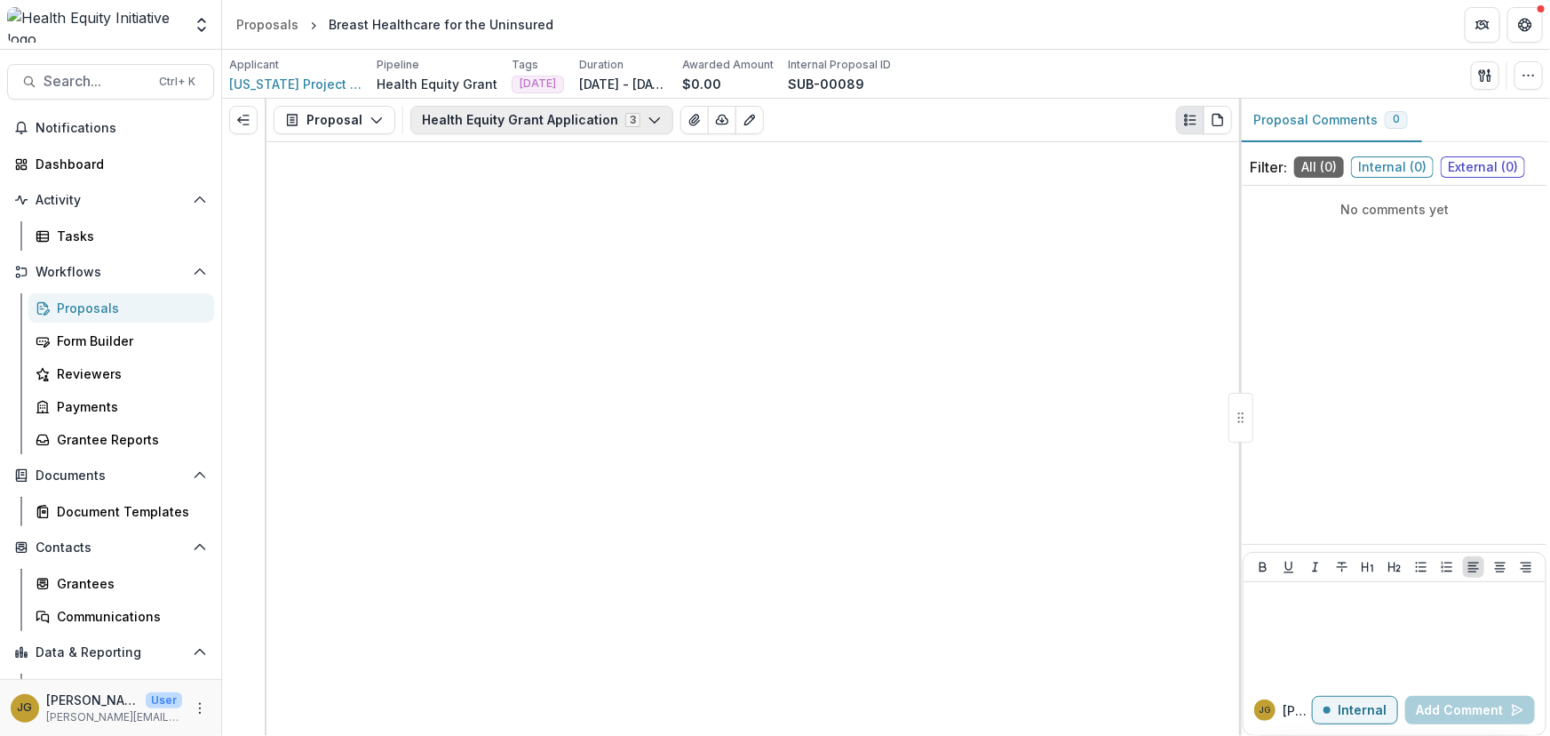
click at [648, 118] on icon "button" at bounding box center [655, 120] width 14 height 14
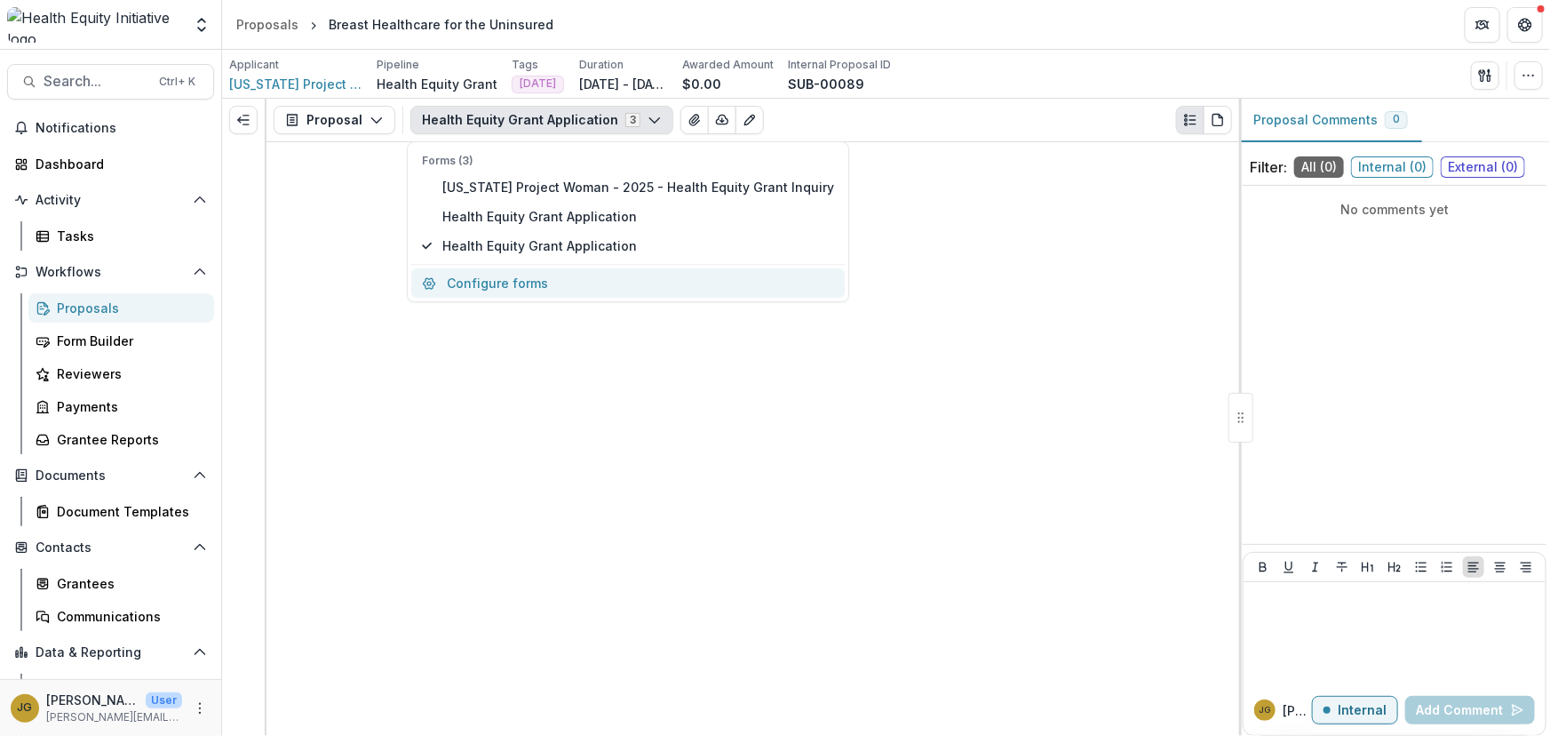
click at [467, 282] on button "Configure forms" at bounding box center [628, 282] width 434 height 29
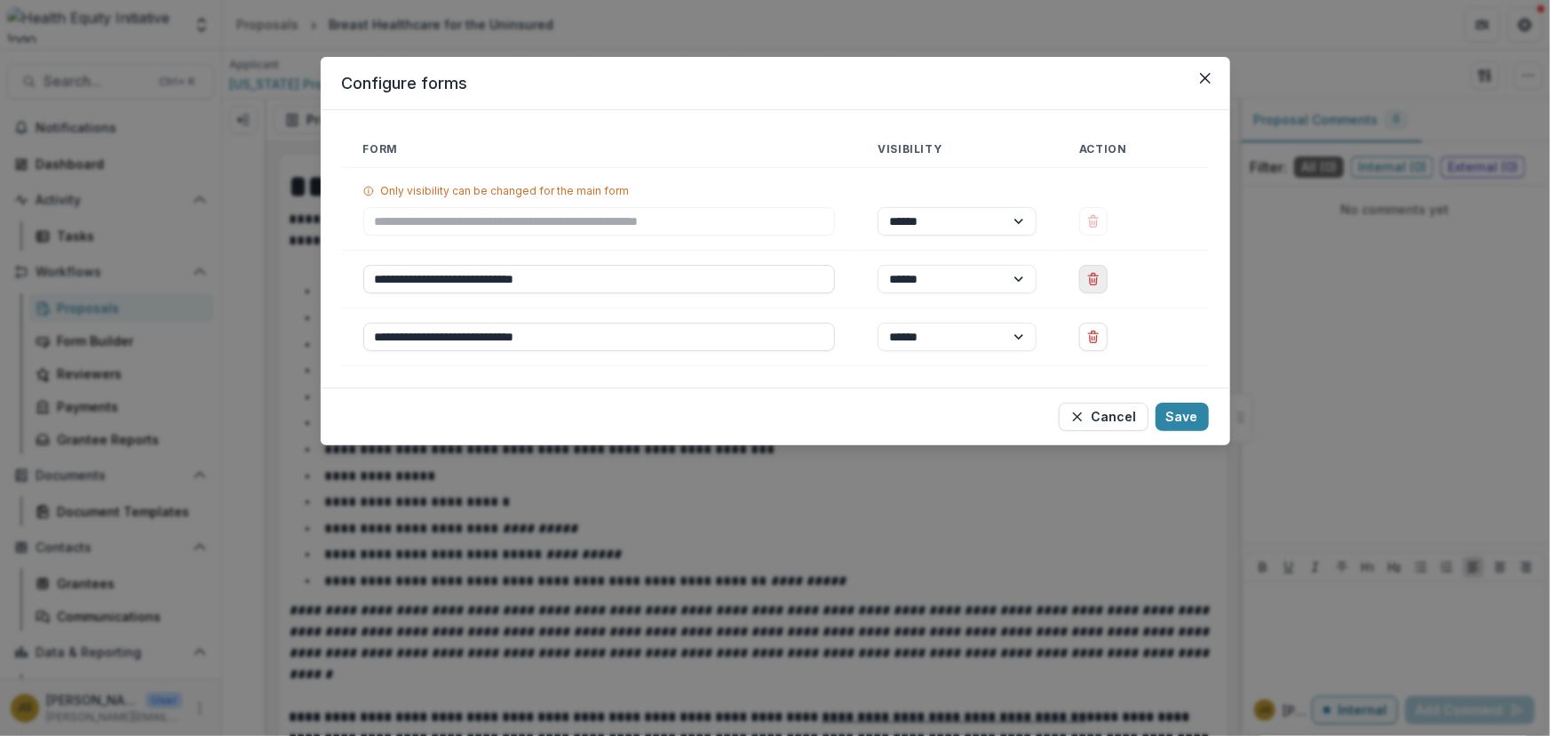
click at [1094, 279] on line "Delete Health Equity Grant Application" at bounding box center [1094, 281] width 0 height 4
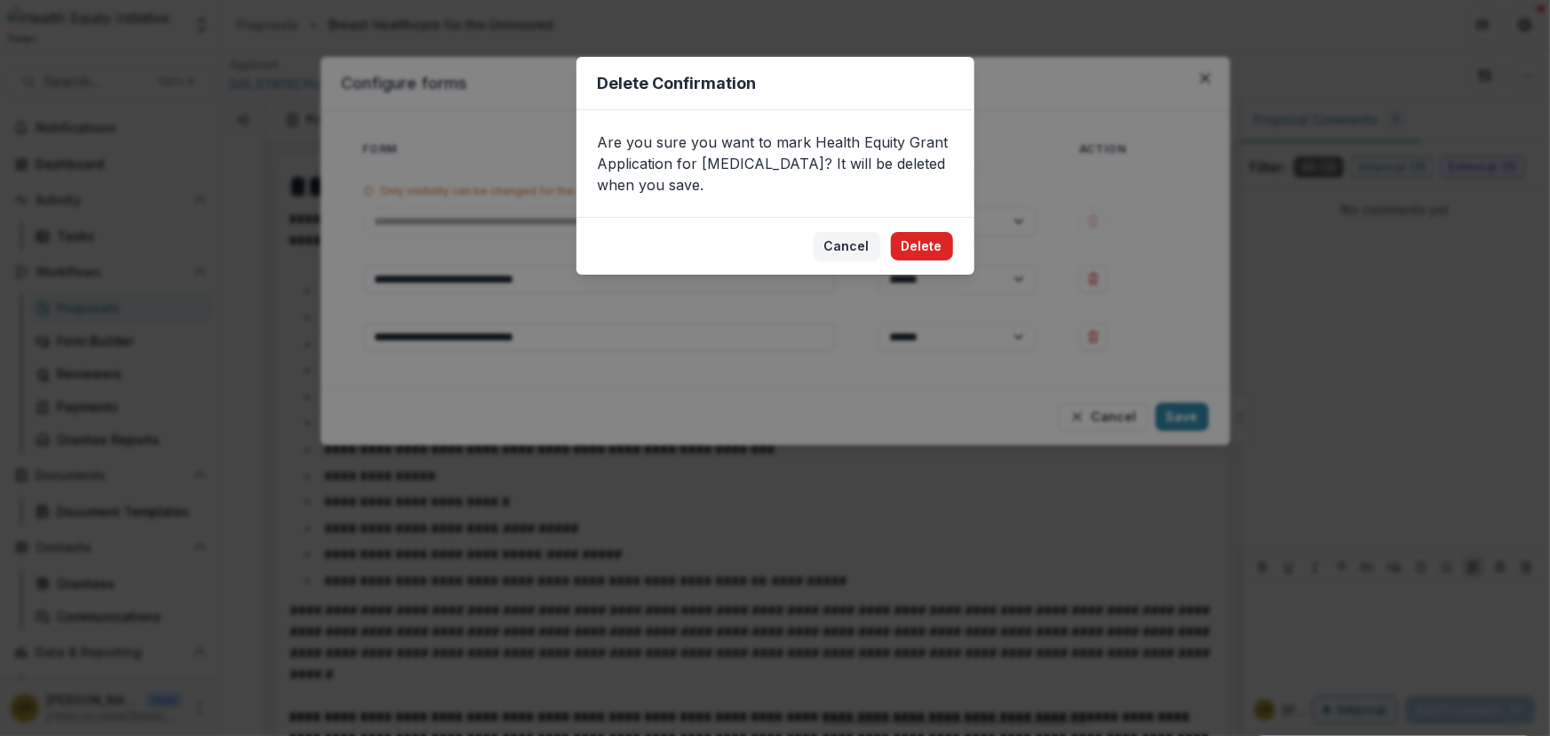
click at [929, 251] on button "Delete" at bounding box center [922, 246] width 62 height 28
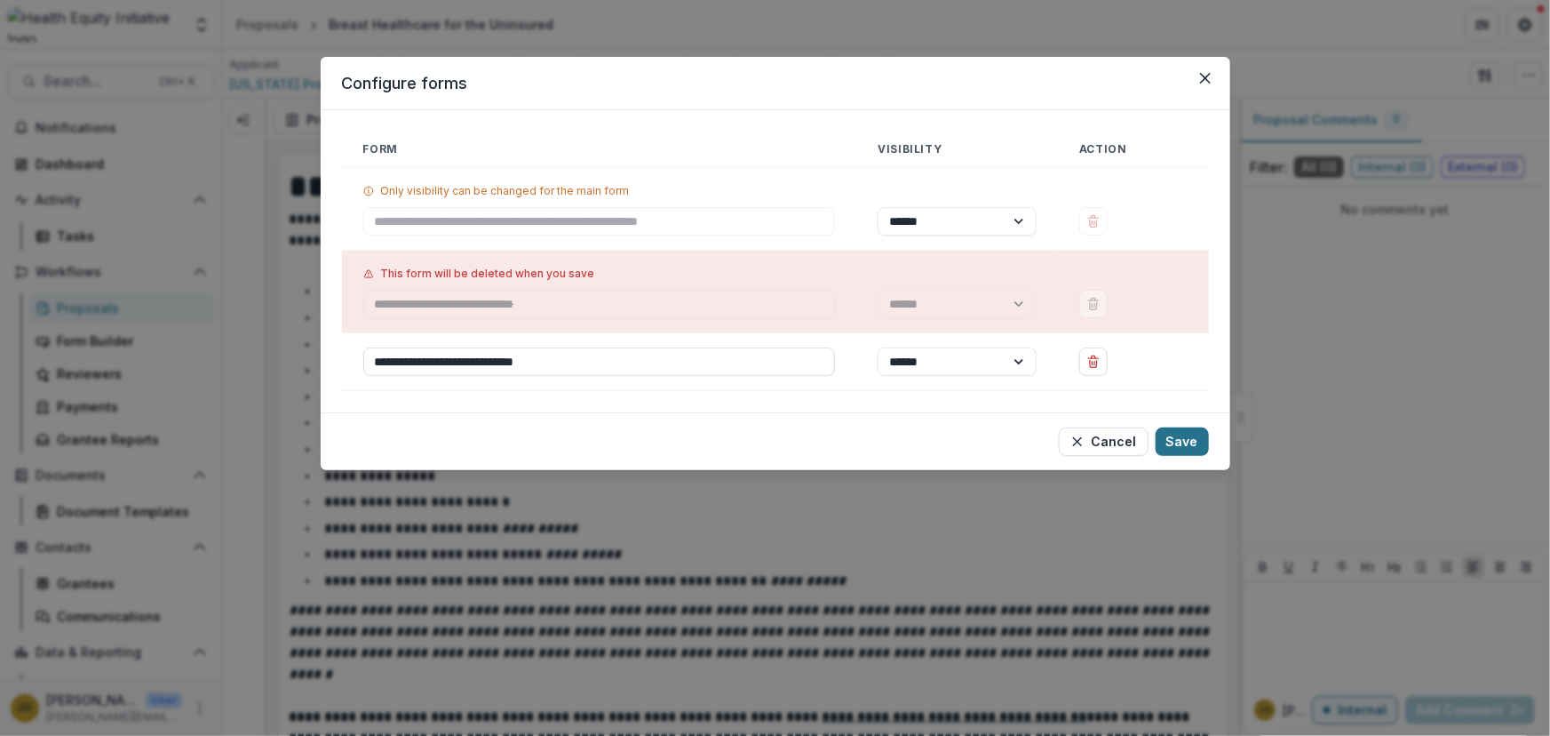
click at [1177, 440] on button "Save" at bounding box center [1182, 441] width 53 height 28
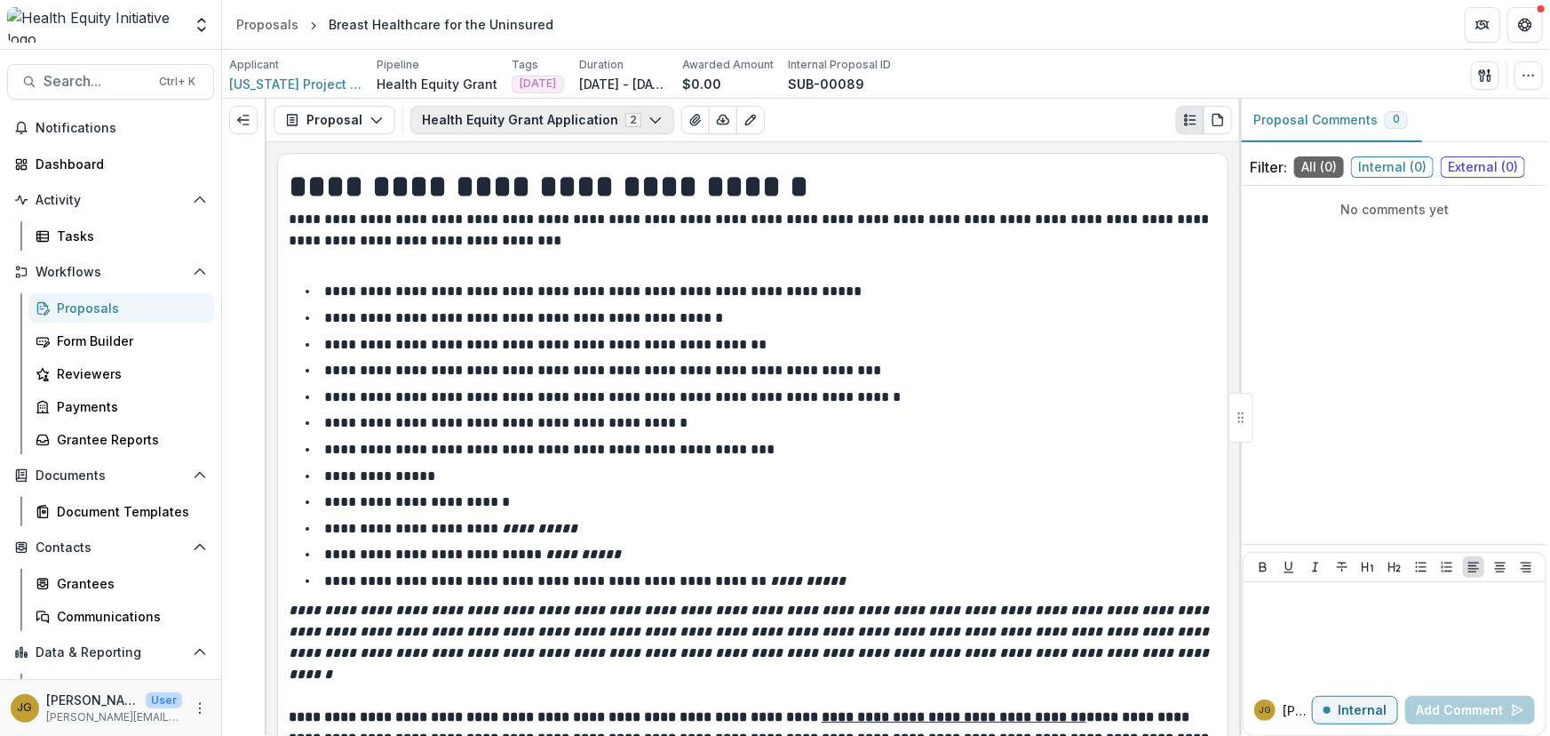
click at [649, 122] on icon "button" at bounding box center [656, 120] width 14 height 14
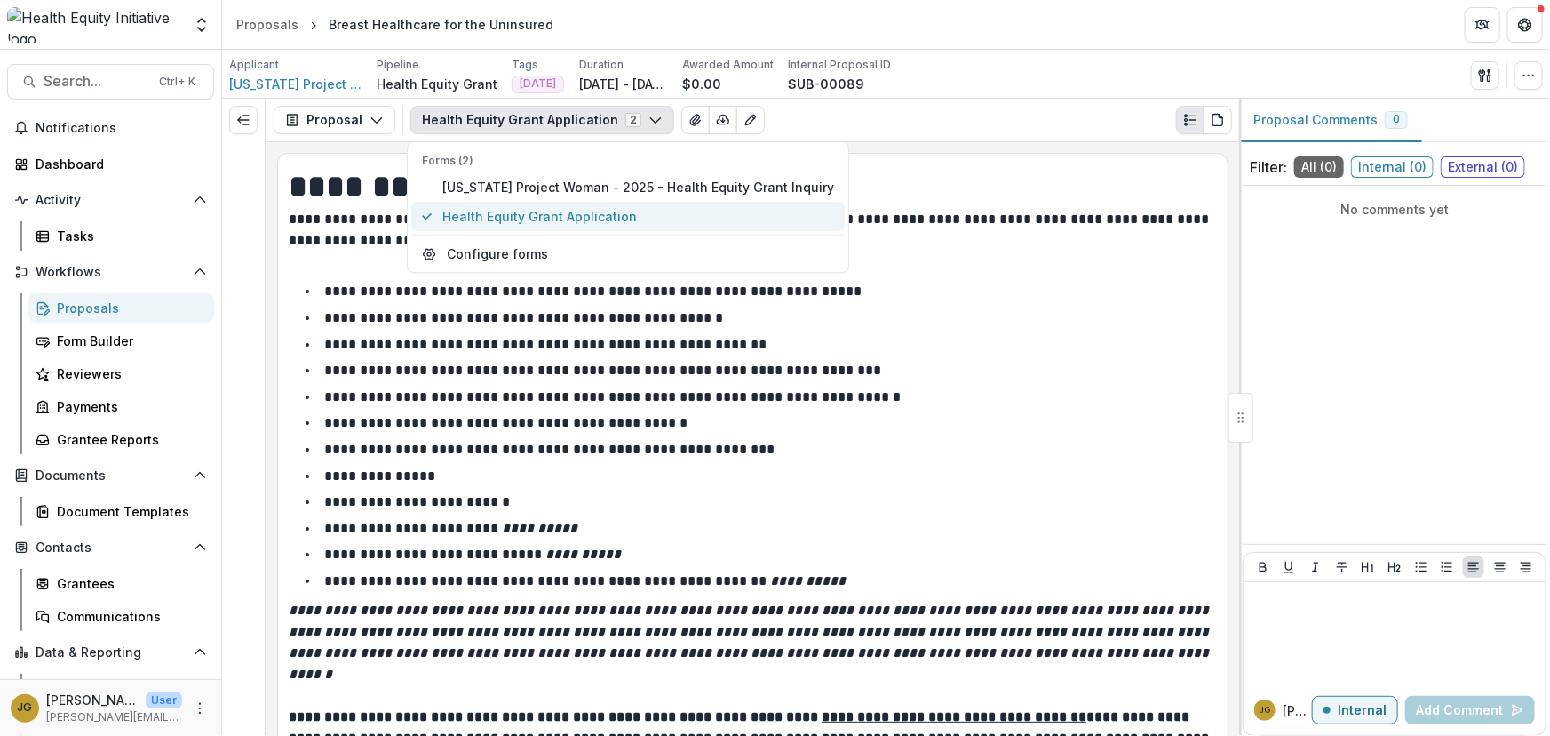
click at [514, 212] on span "Health Equity Grant Application" at bounding box center [638, 216] width 392 height 19
